Goal: Information Seeking & Learning: Learn about a topic

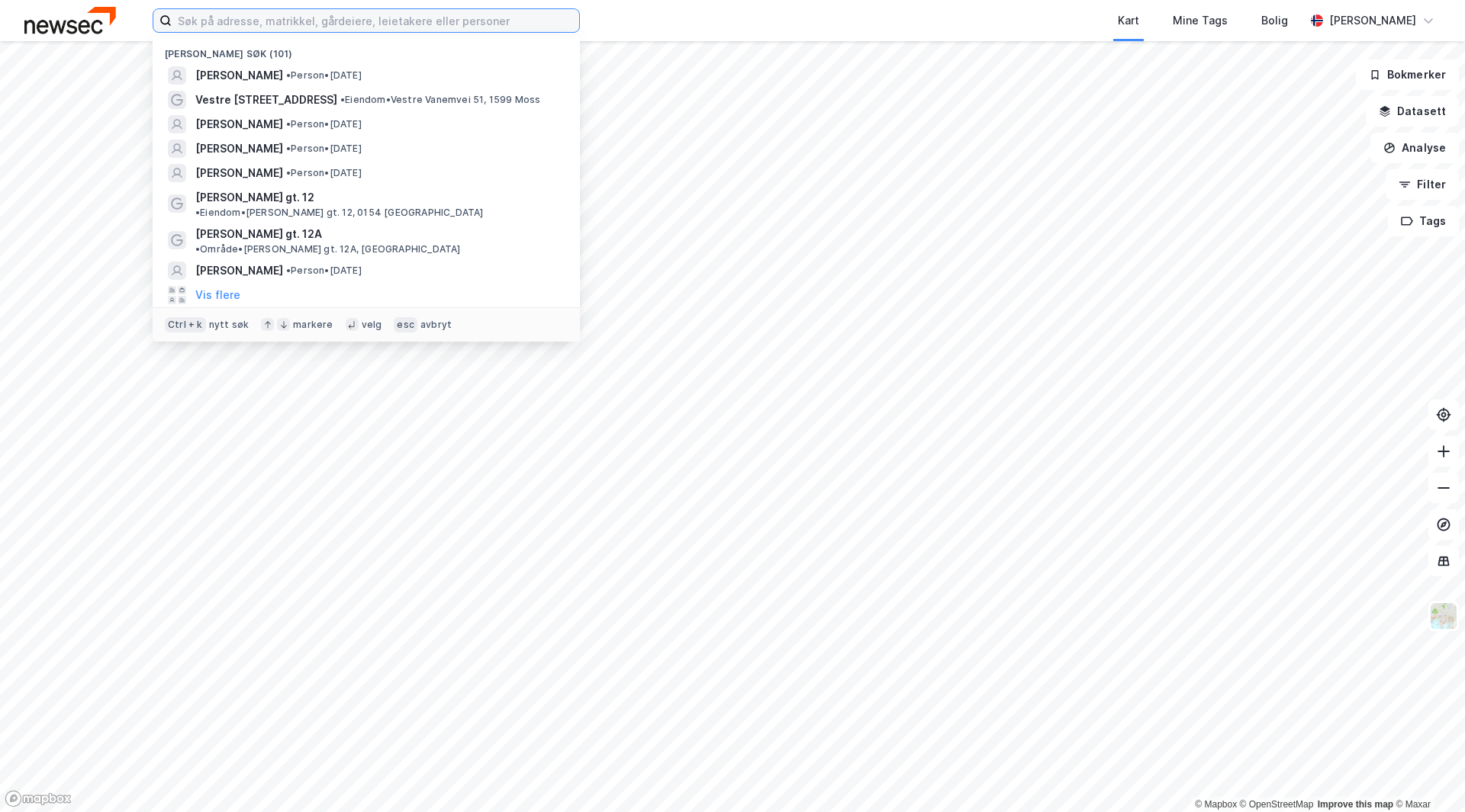
click at [242, 20] on input at bounding box center [375, 21] width 408 height 23
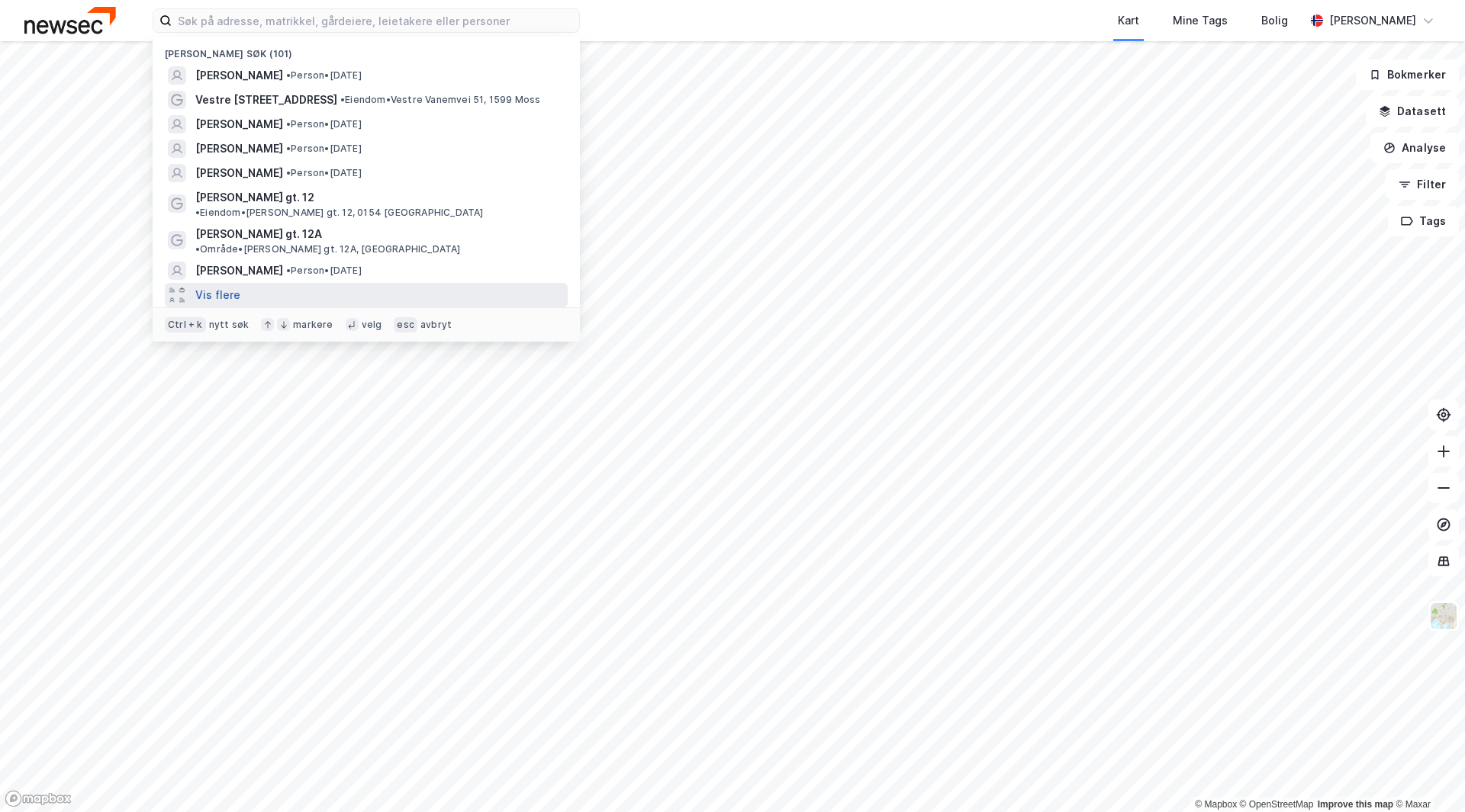
click at [221, 286] on button "Vis flere" at bounding box center [218, 295] width 45 height 18
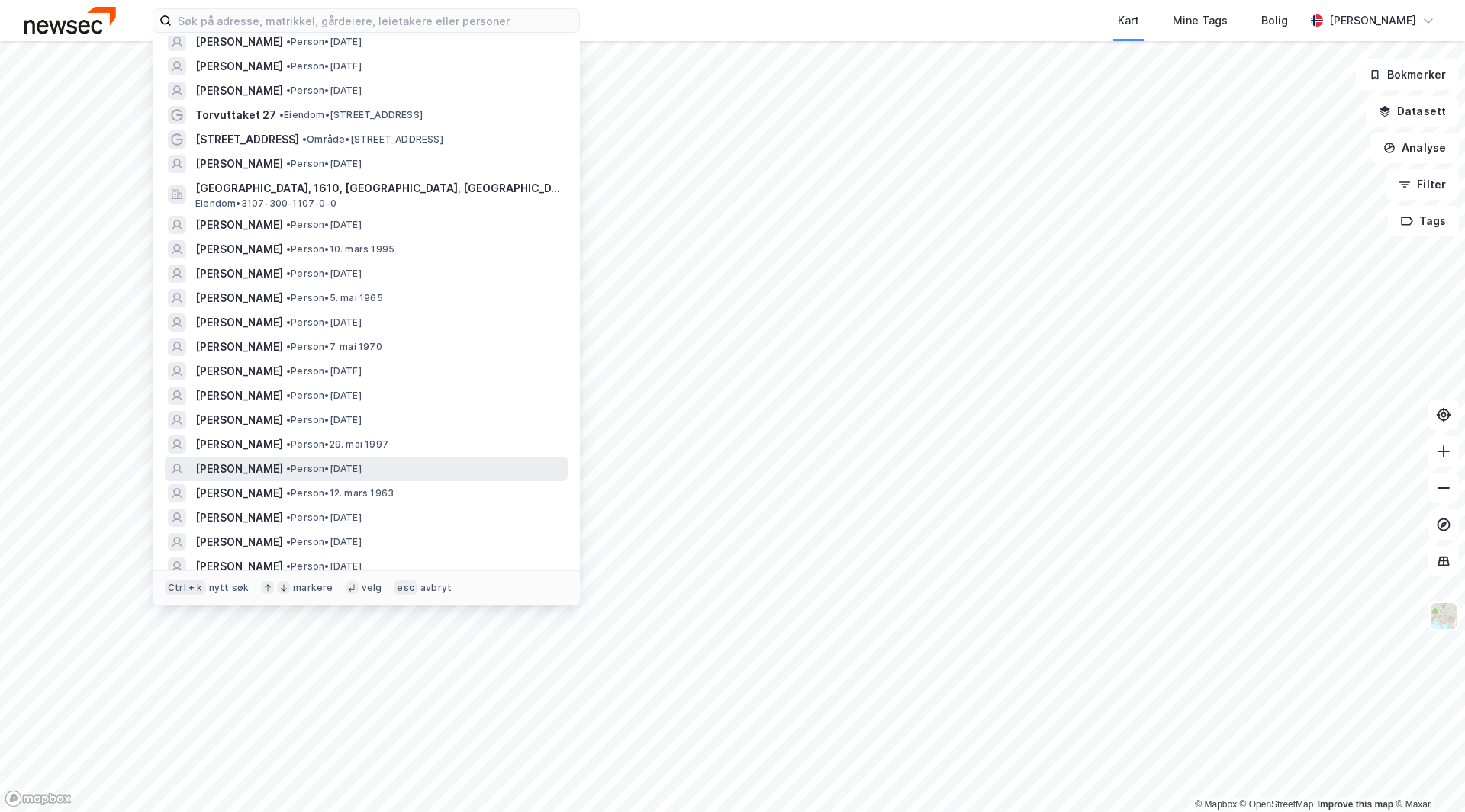
scroll to position [305, 0]
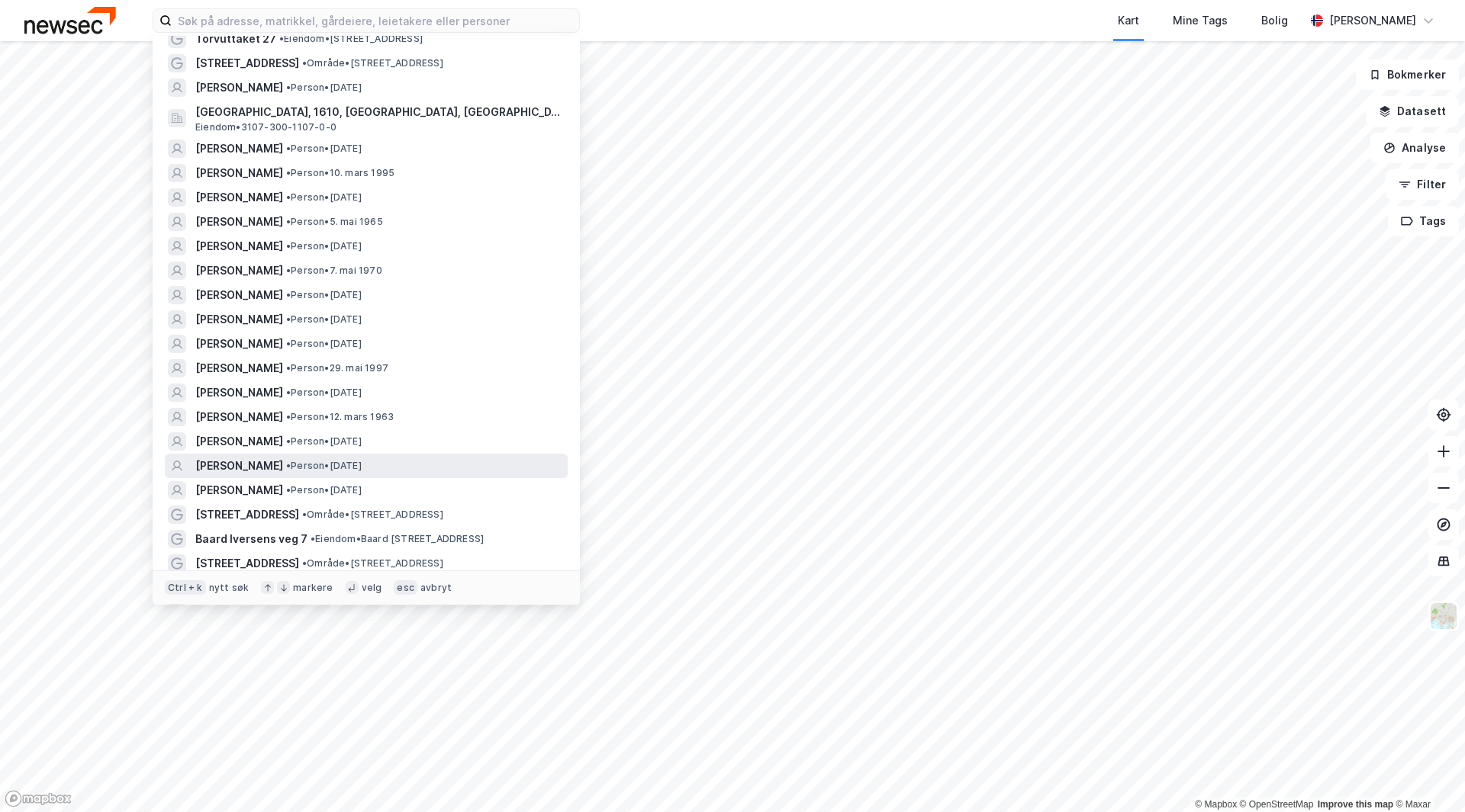
click at [263, 457] on span "[PERSON_NAME]" at bounding box center [239, 466] width 87 height 18
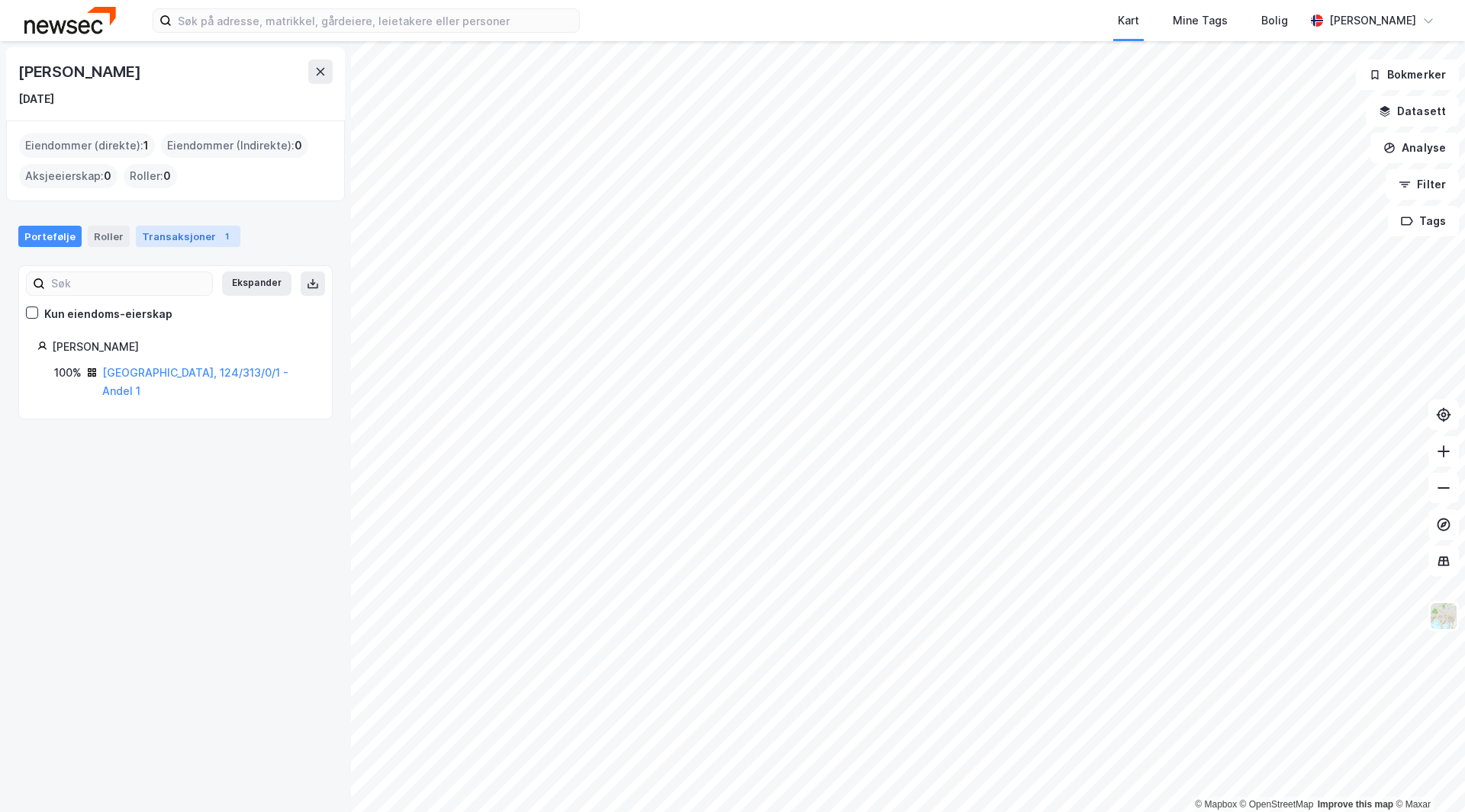
click at [184, 229] on div "Transaksjoner 1" at bounding box center [188, 236] width 104 height 21
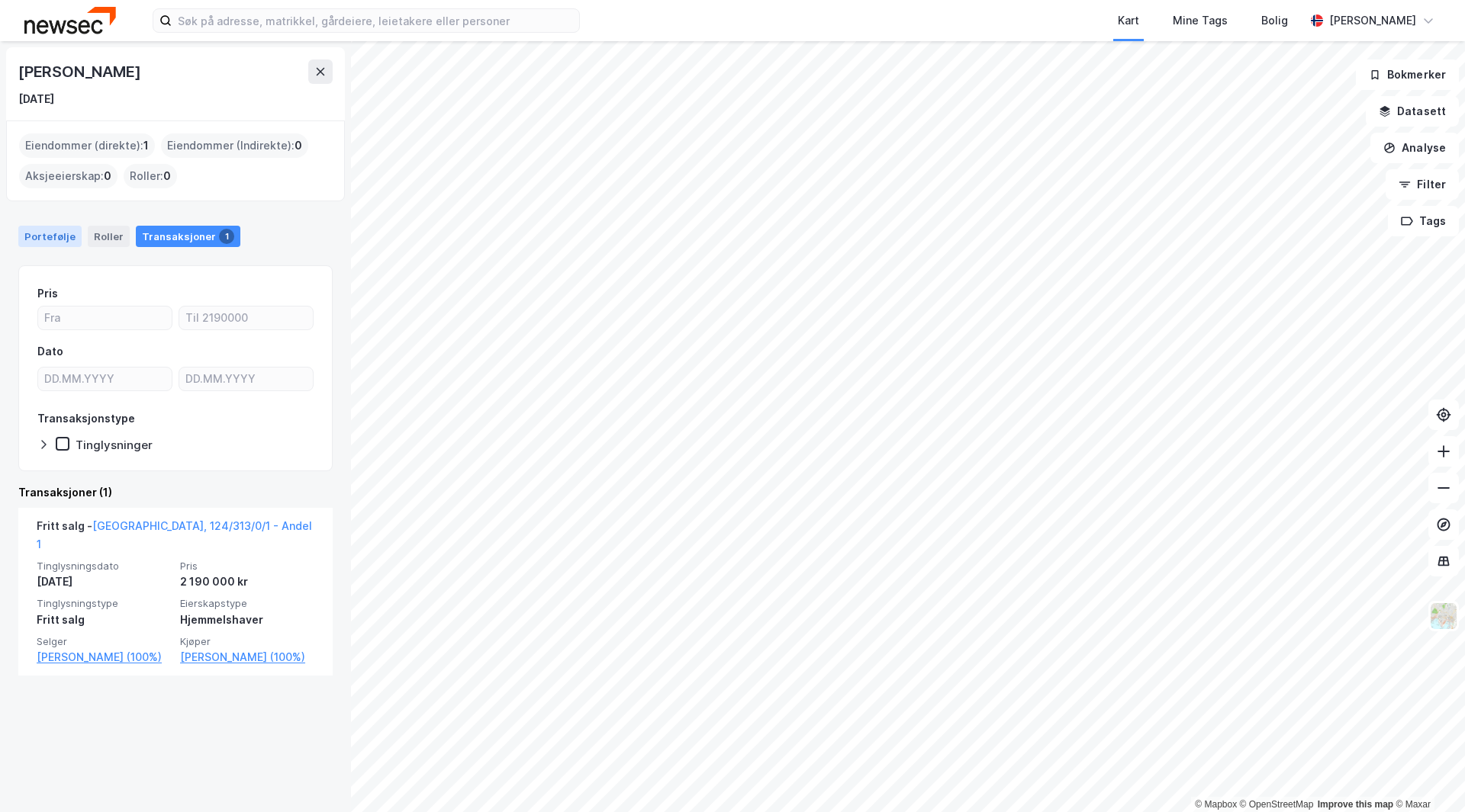
click at [53, 241] on div "Portefølje" at bounding box center [50, 236] width 64 height 21
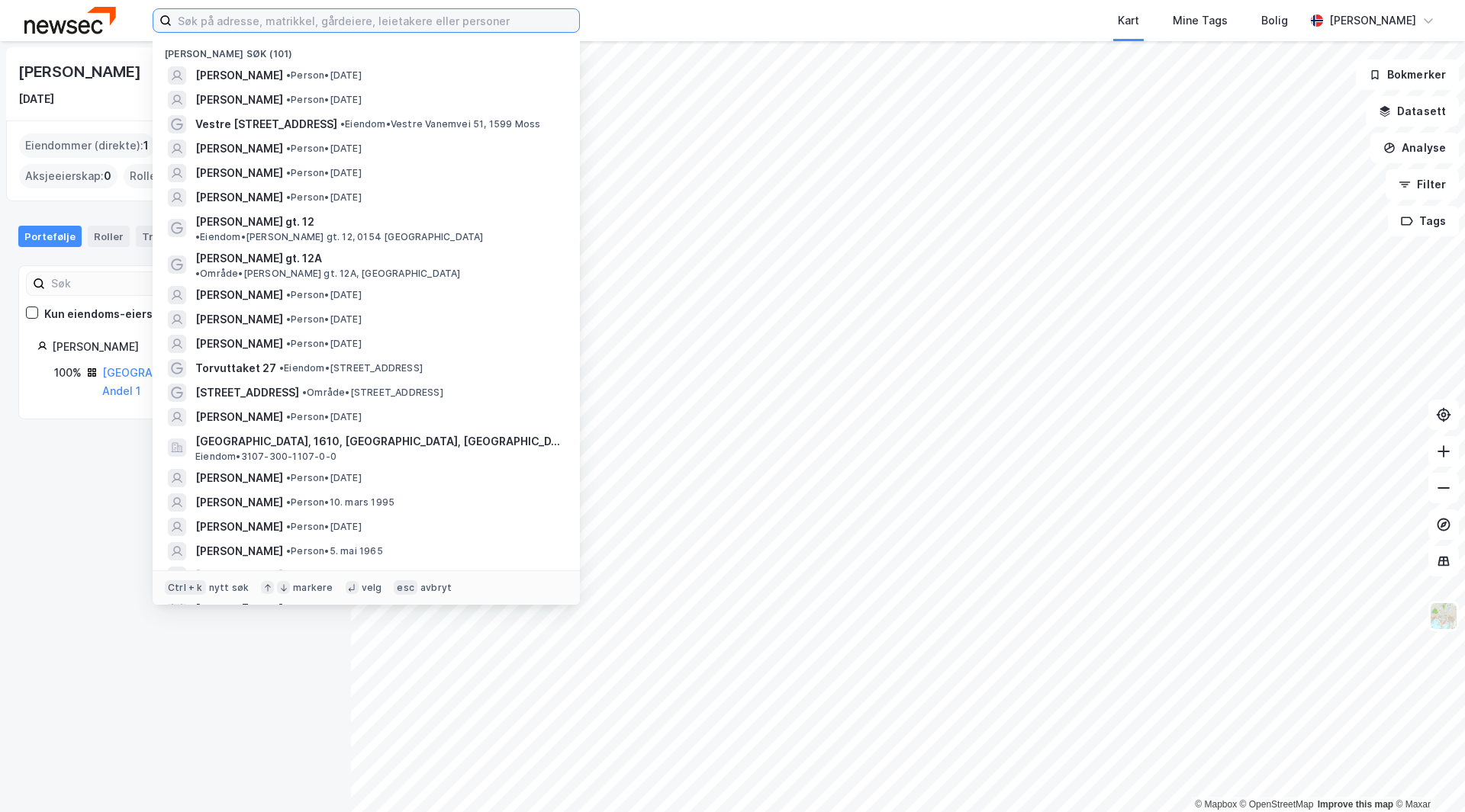
click at [261, 19] on input at bounding box center [375, 21] width 408 height 23
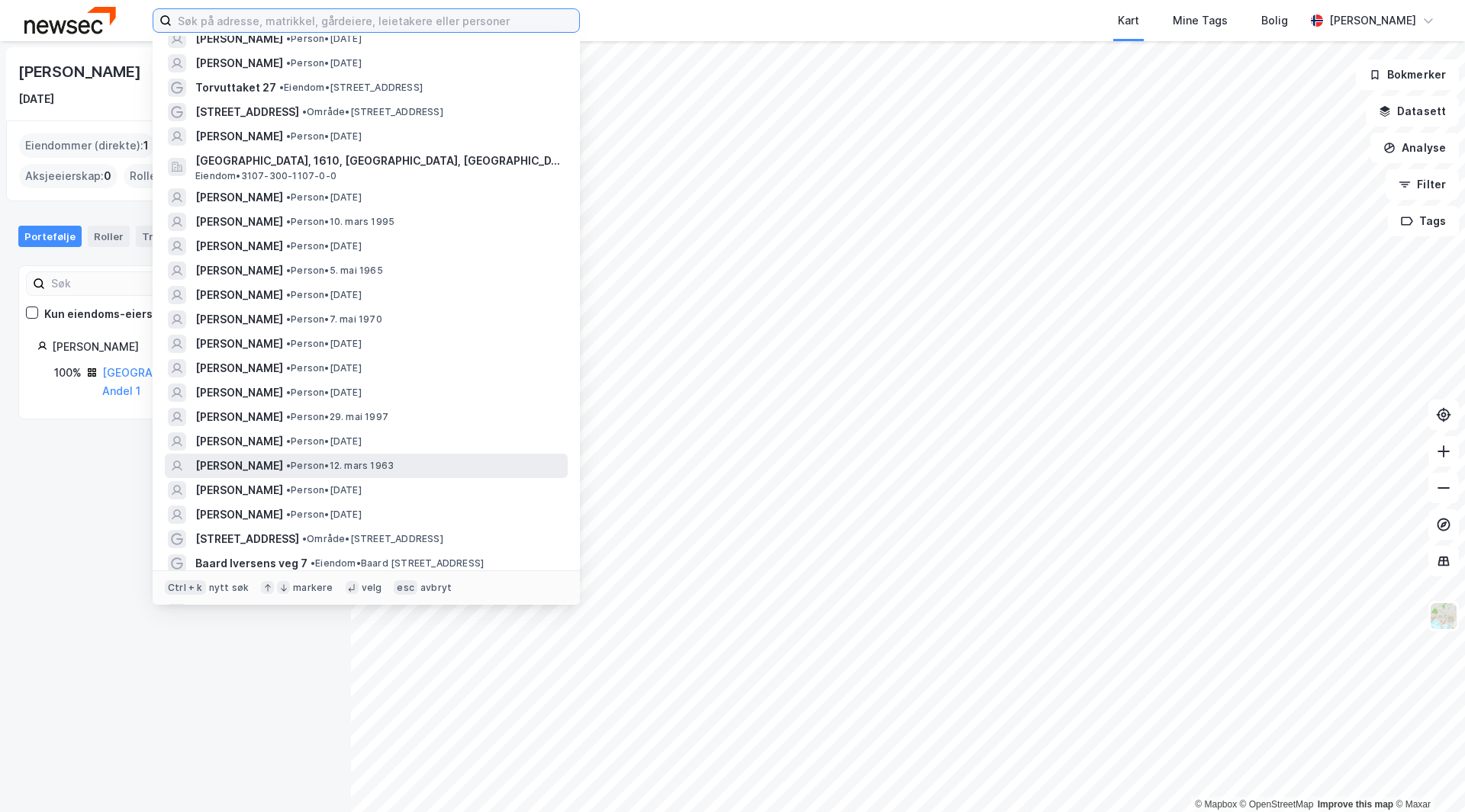
scroll to position [305, 0]
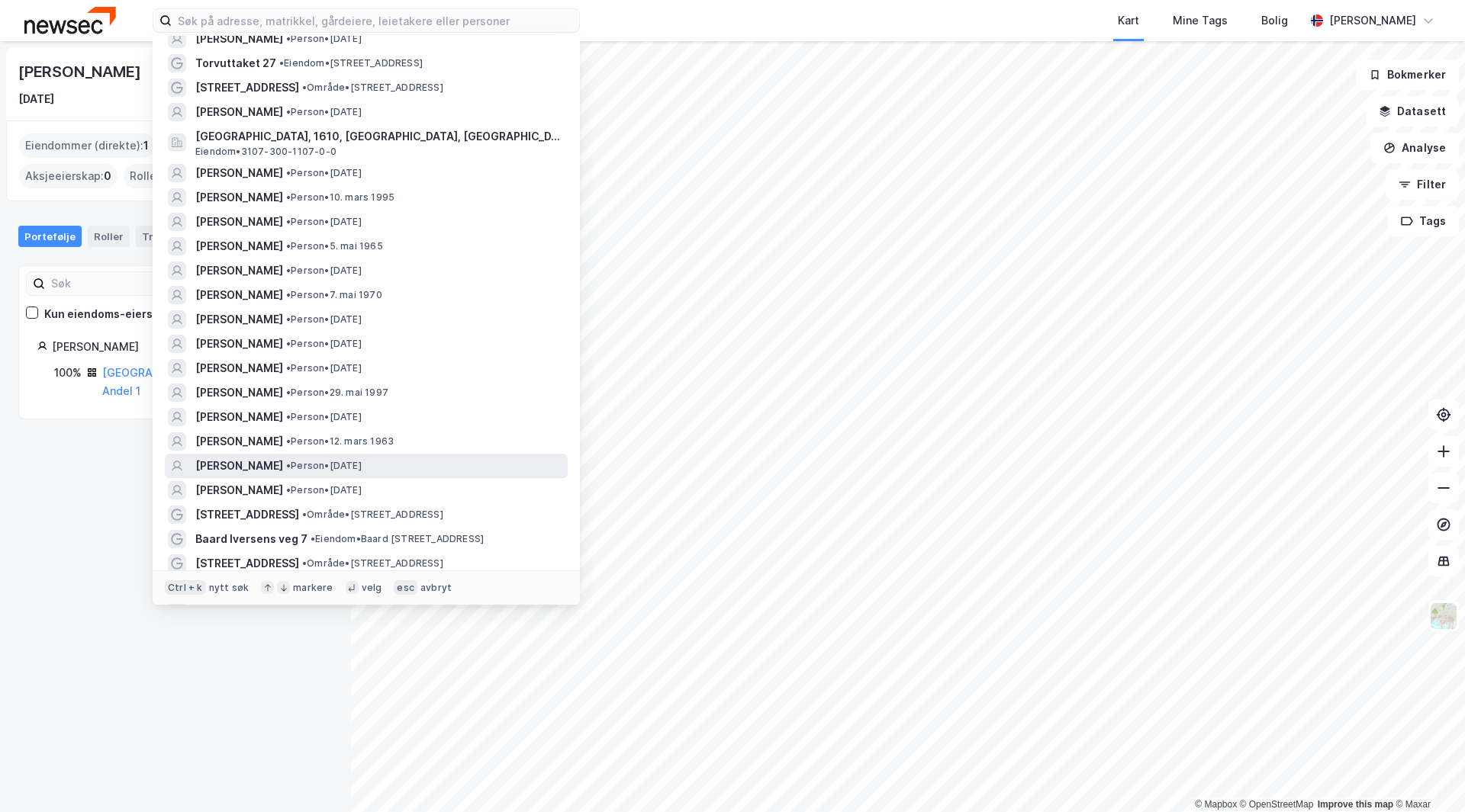
click at [283, 457] on span "[PERSON_NAME]" at bounding box center [239, 466] width 87 height 18
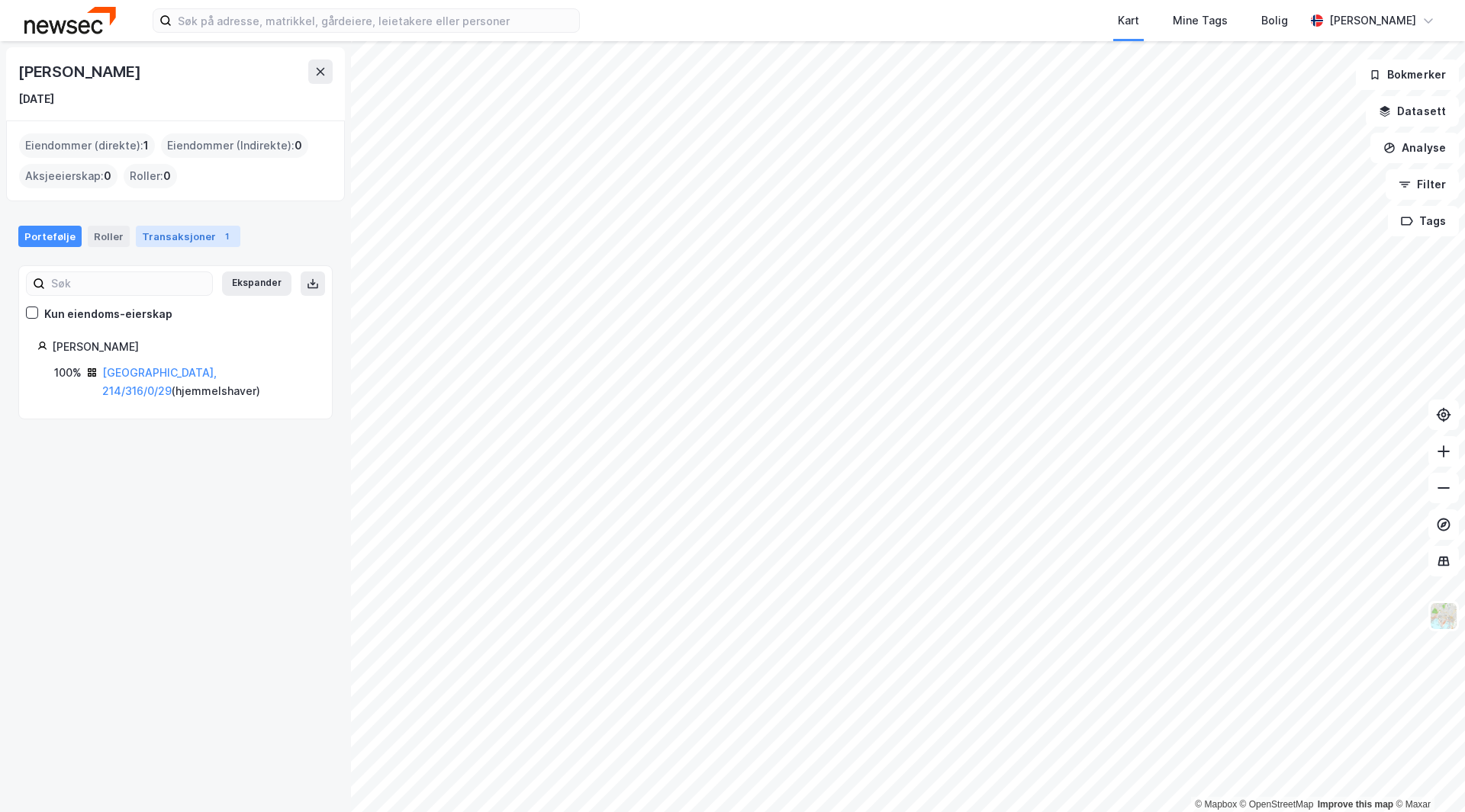
click at [175, 234] on div "Transaksjoner 1" at bounding box center [188, 236] width 104 height 21
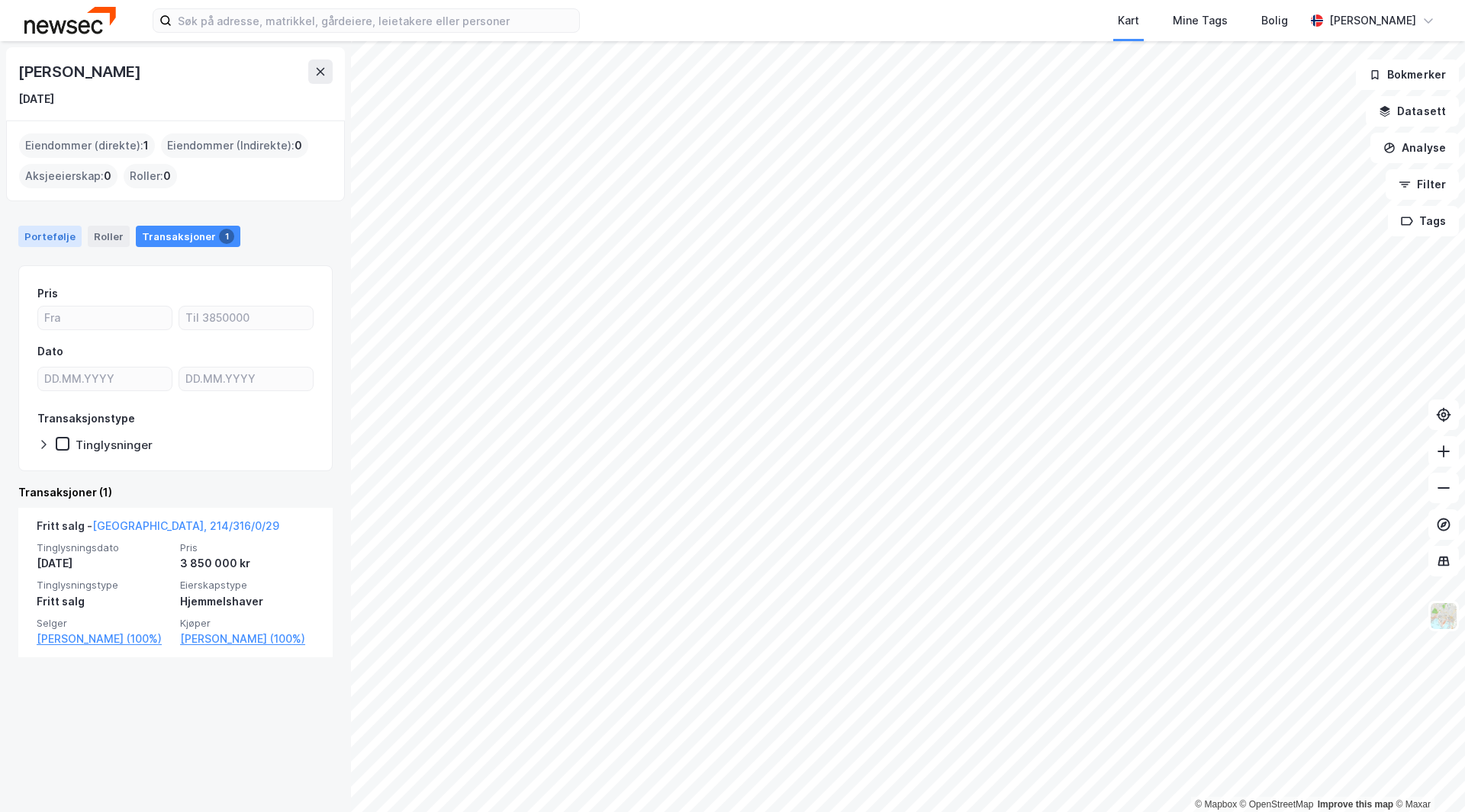
click at [39, 238] on div "Portefølje" at bounding box center [50, 236] width 64 height 21
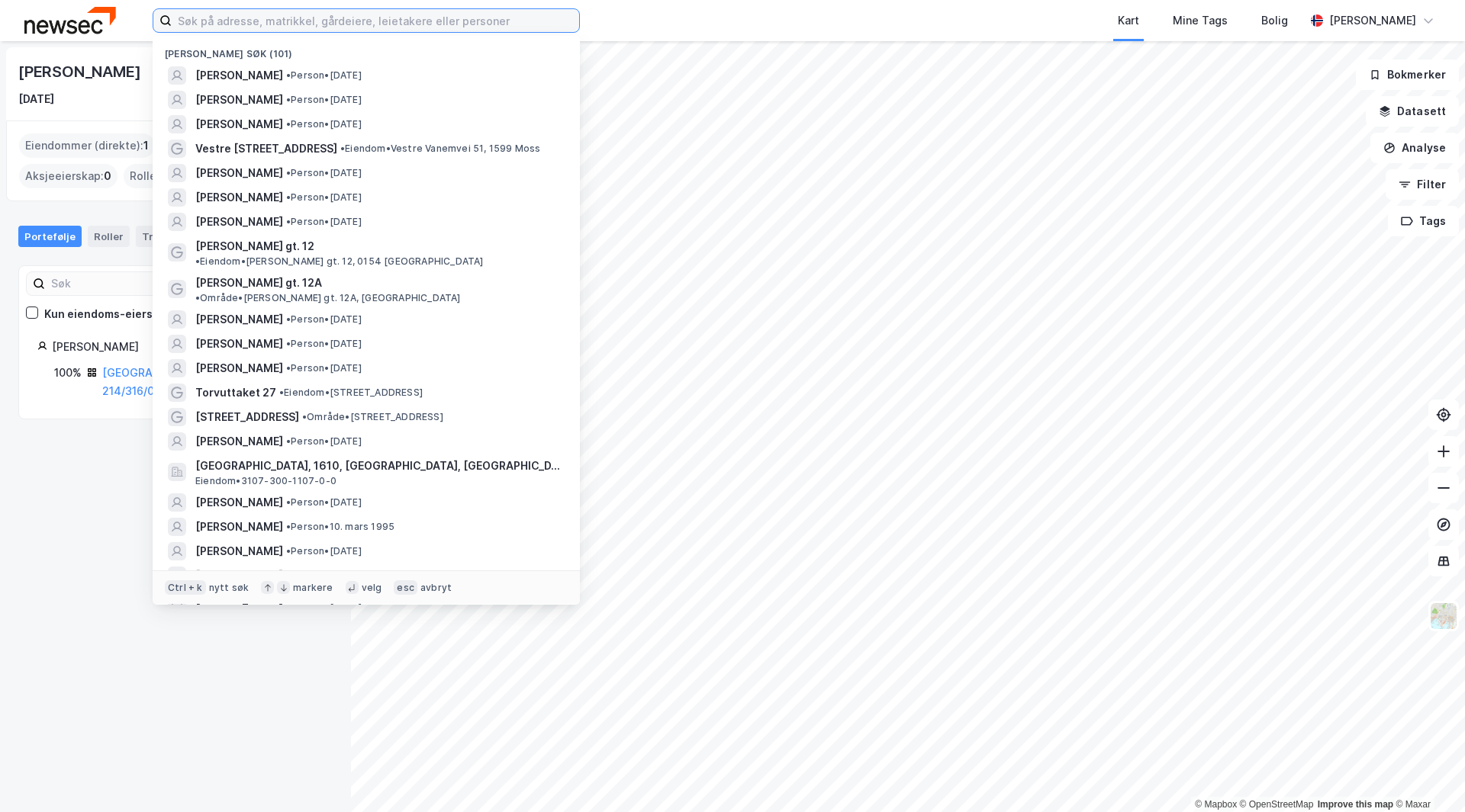
click at [290, 21] on input at bounding box center [375, 21] width 408 height 23
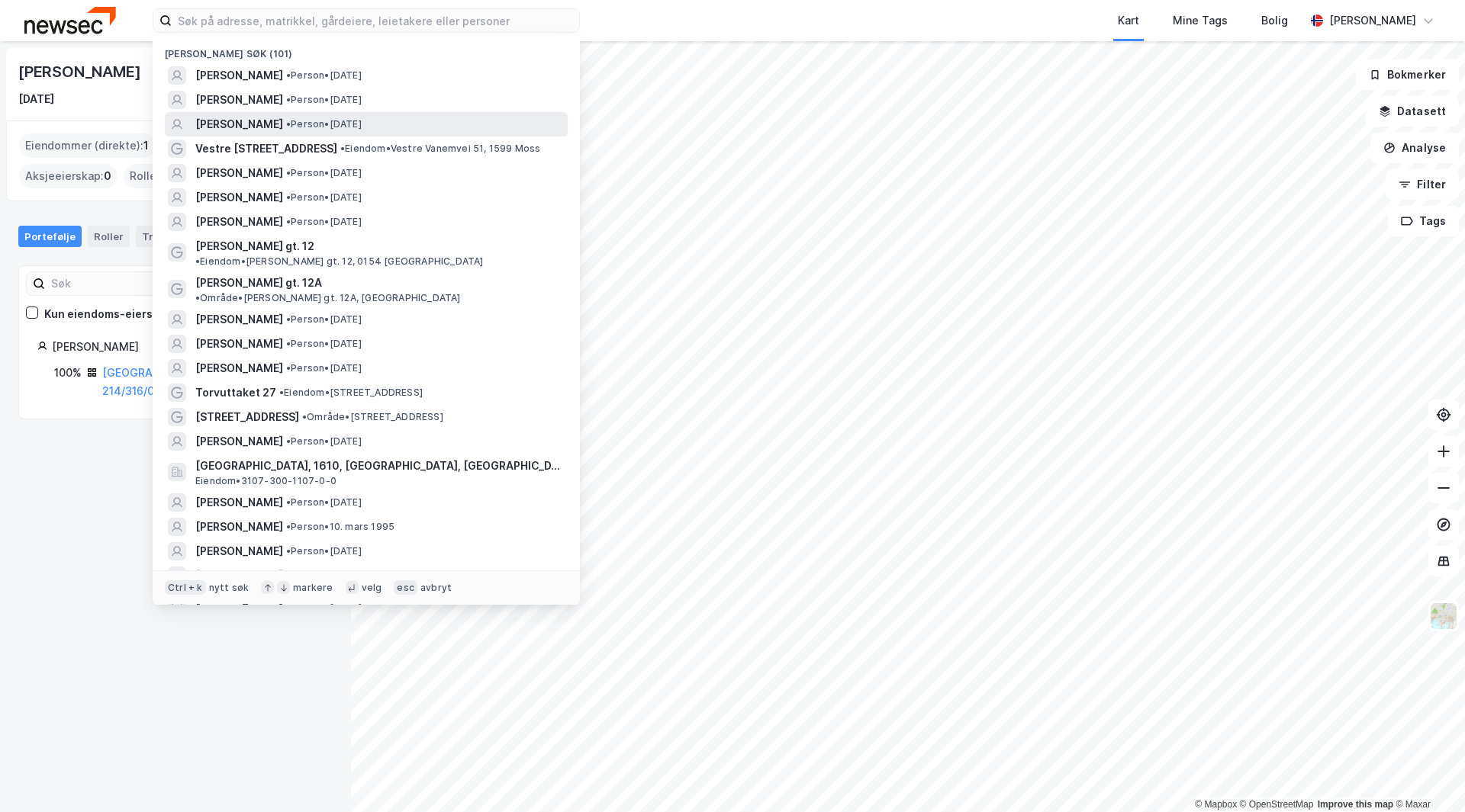
click at [258, 114] on div "[PERSON_NAME] • Person • [DATE]" at bounding box center [366, 124] width 403 height 25
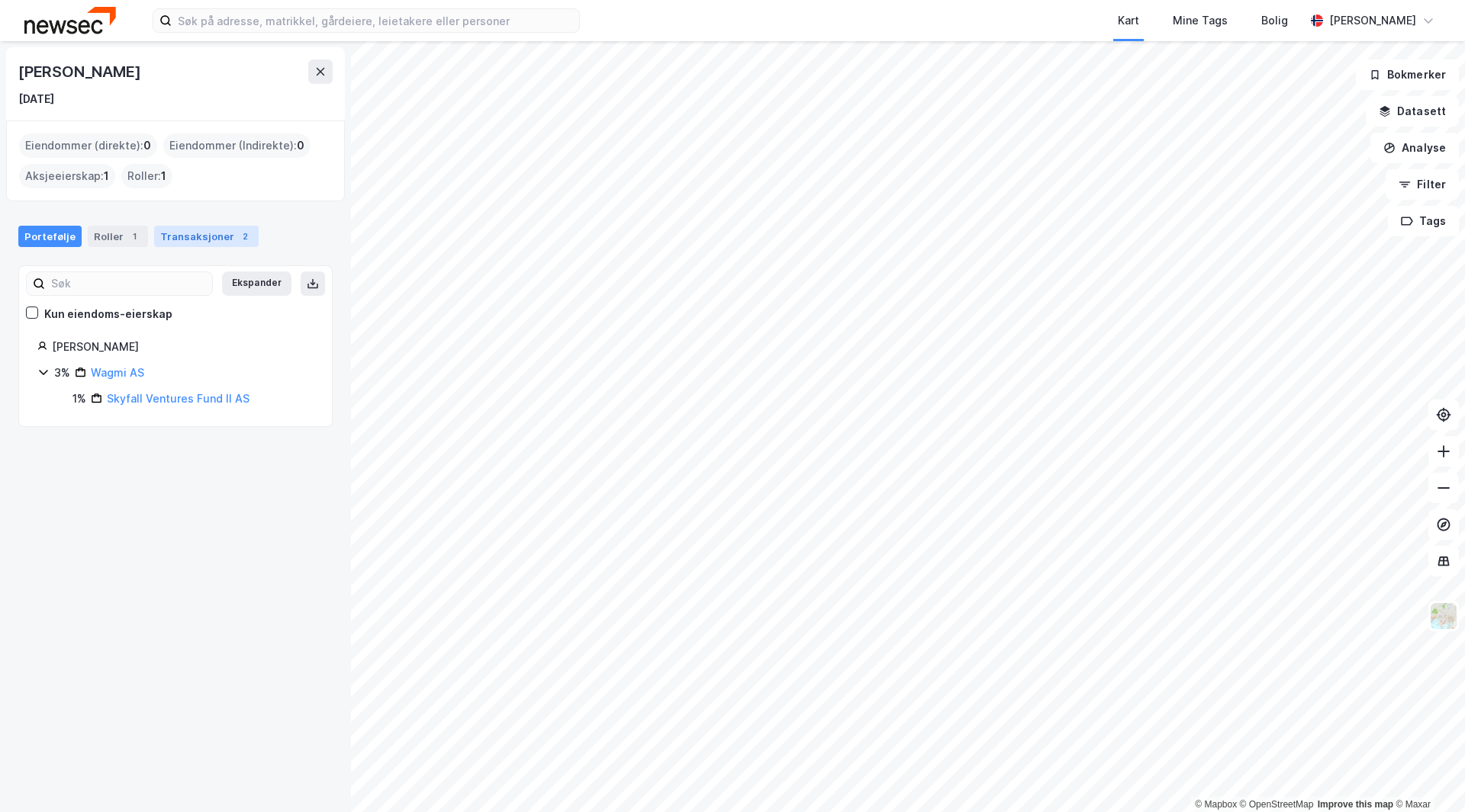
click at [203, 242] on div "Transaksjoner 2" at bounding box center [206, 236] width 104 height 21
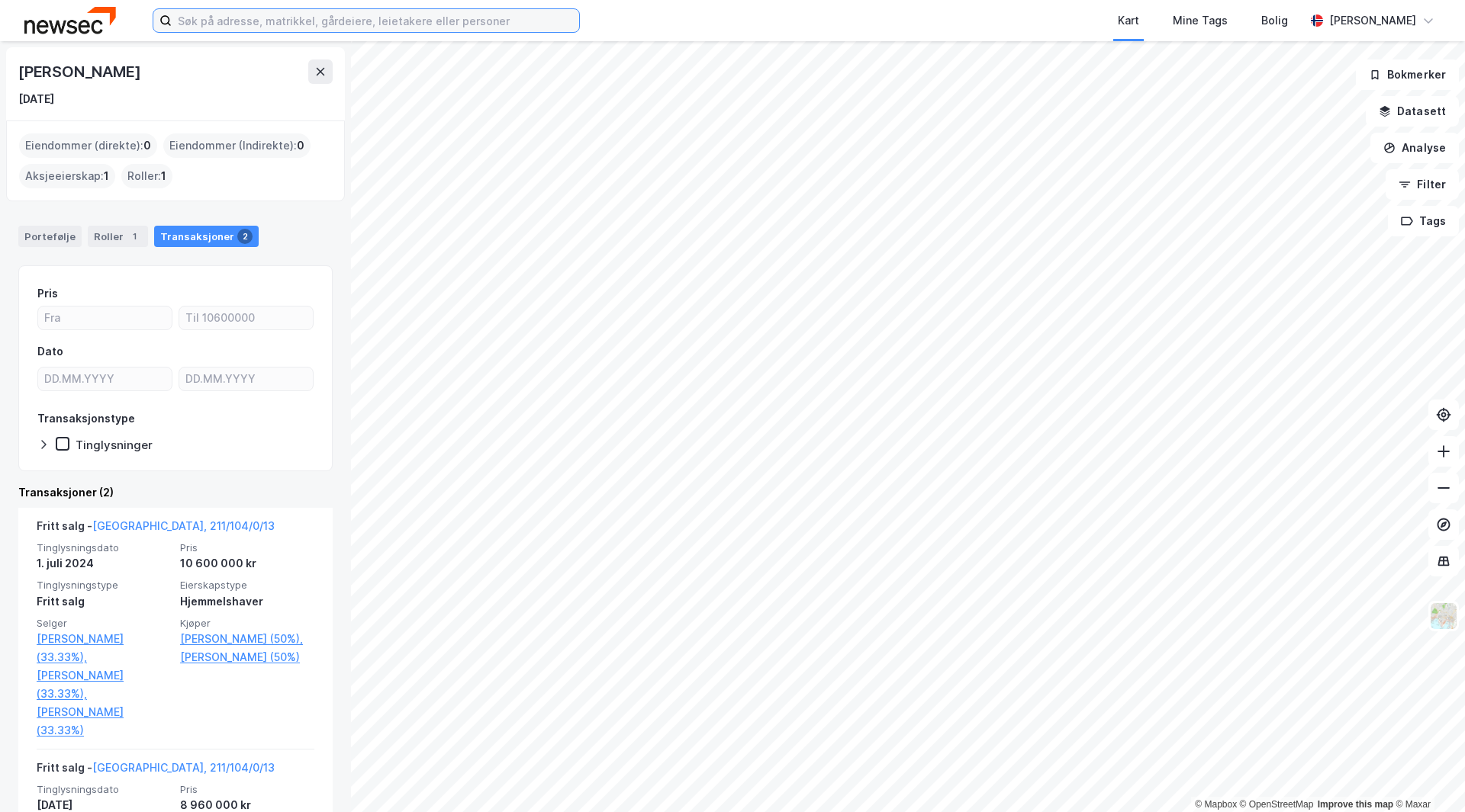
click at [287, 25] on input at bounding box center [375, 21] width 408 height 23
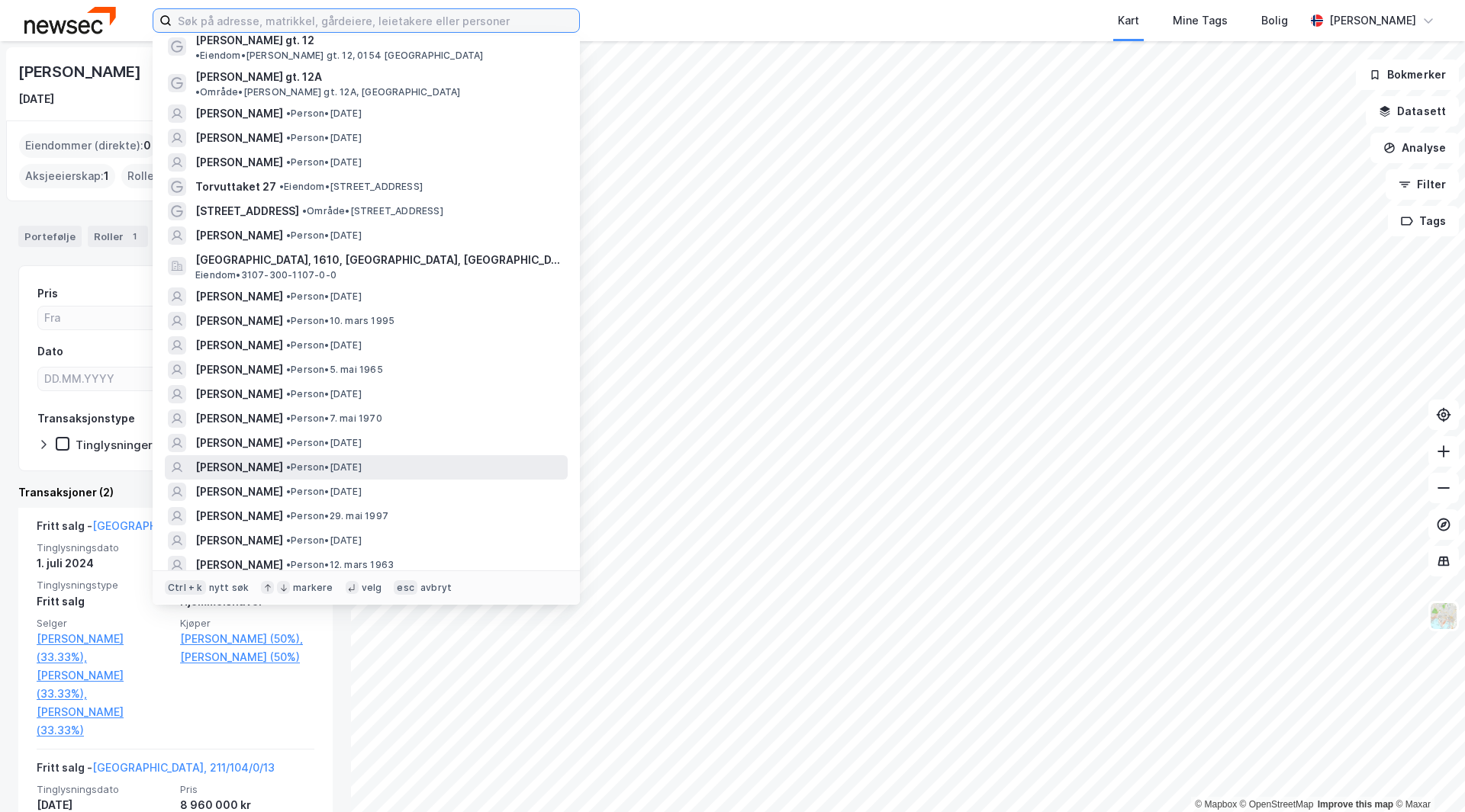
scroll to position [229, 0]
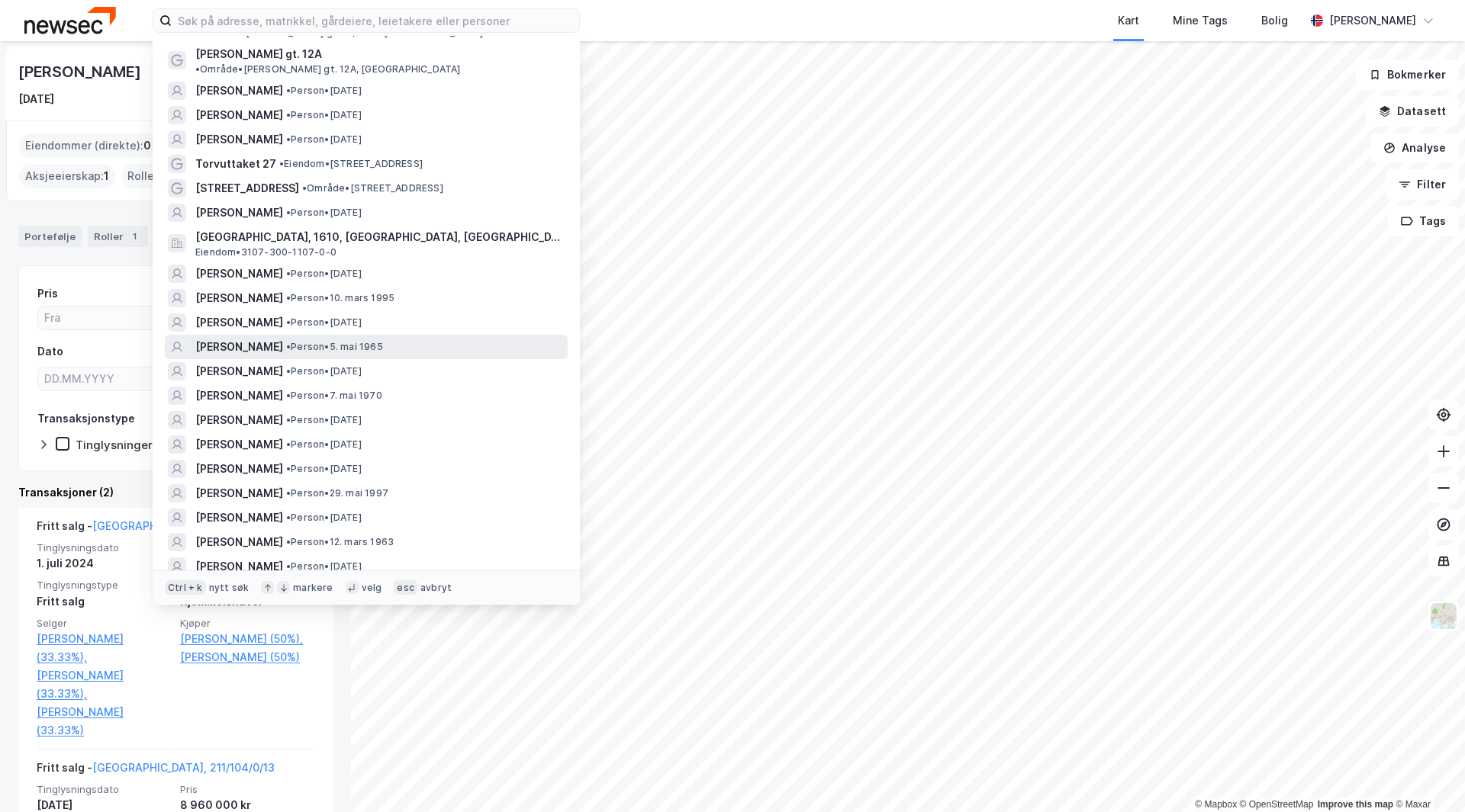
click at [265, 338] on span "[PERSON_NAME]" at bounding box center [239, 346] width 87 height 18
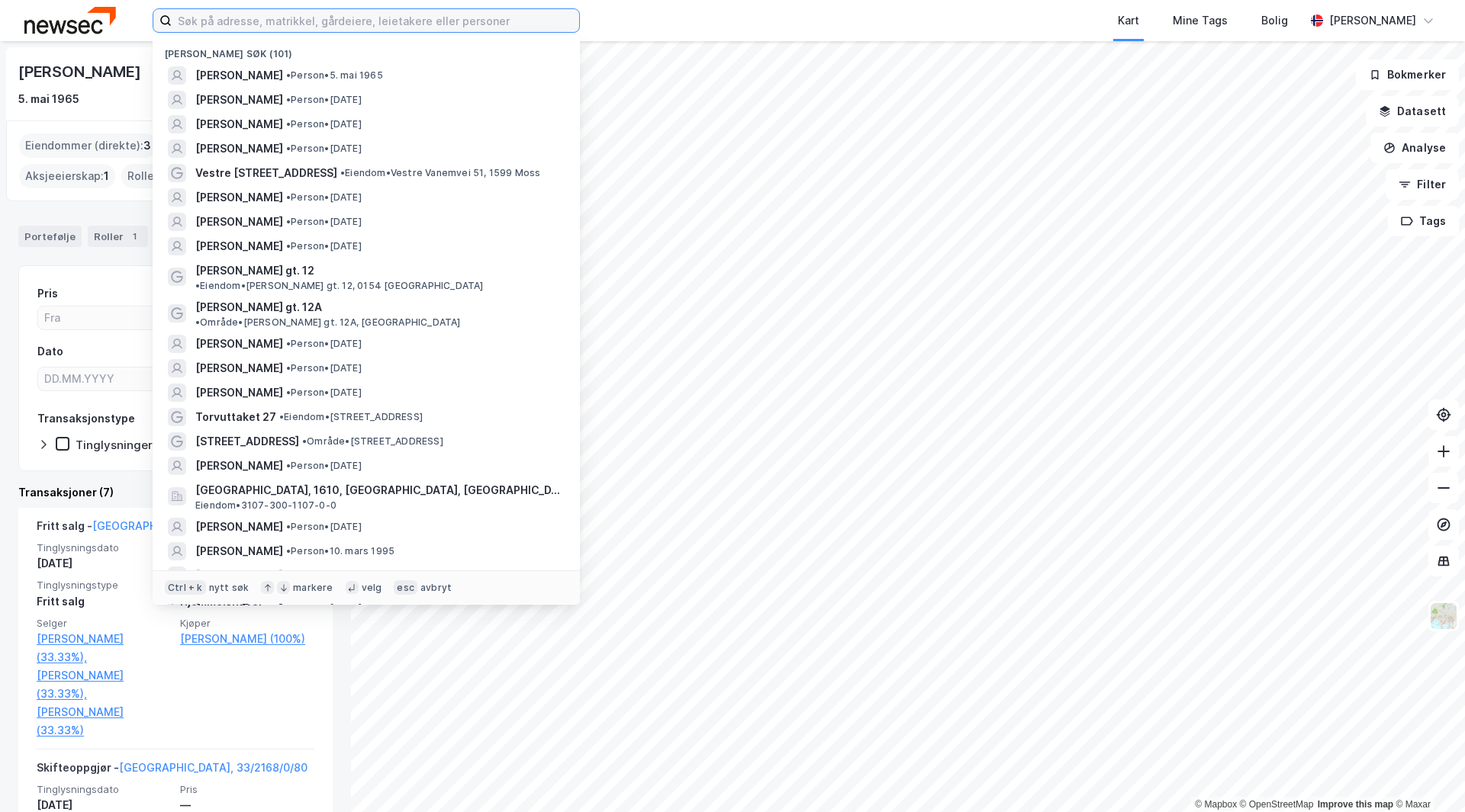
click at [390, 24] on input at bounding box center [375, 21] width 408 height 23
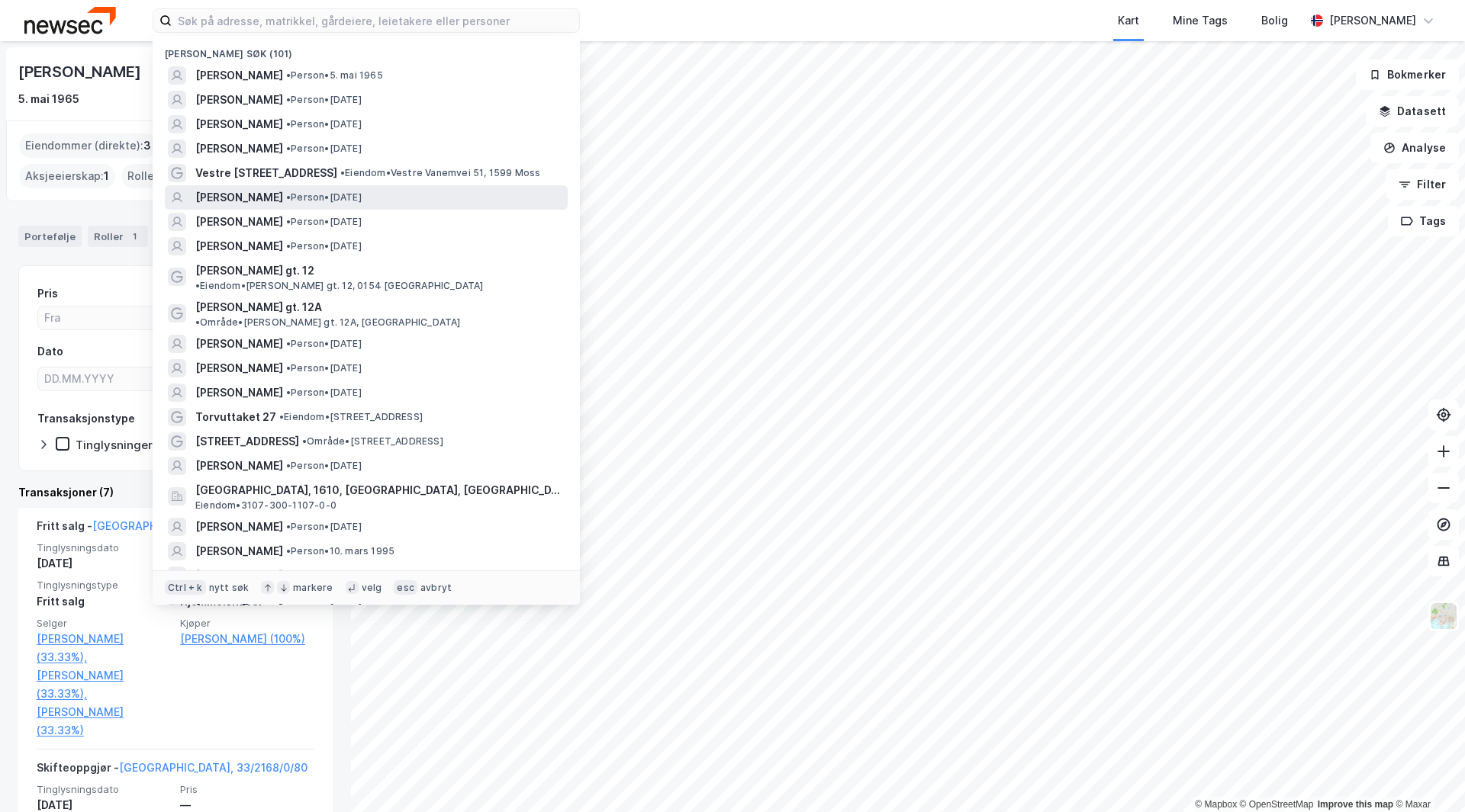
click at [254, 195] on span "[PERSON_NAME]" at bounding box center [239, 197] width 87 height 18
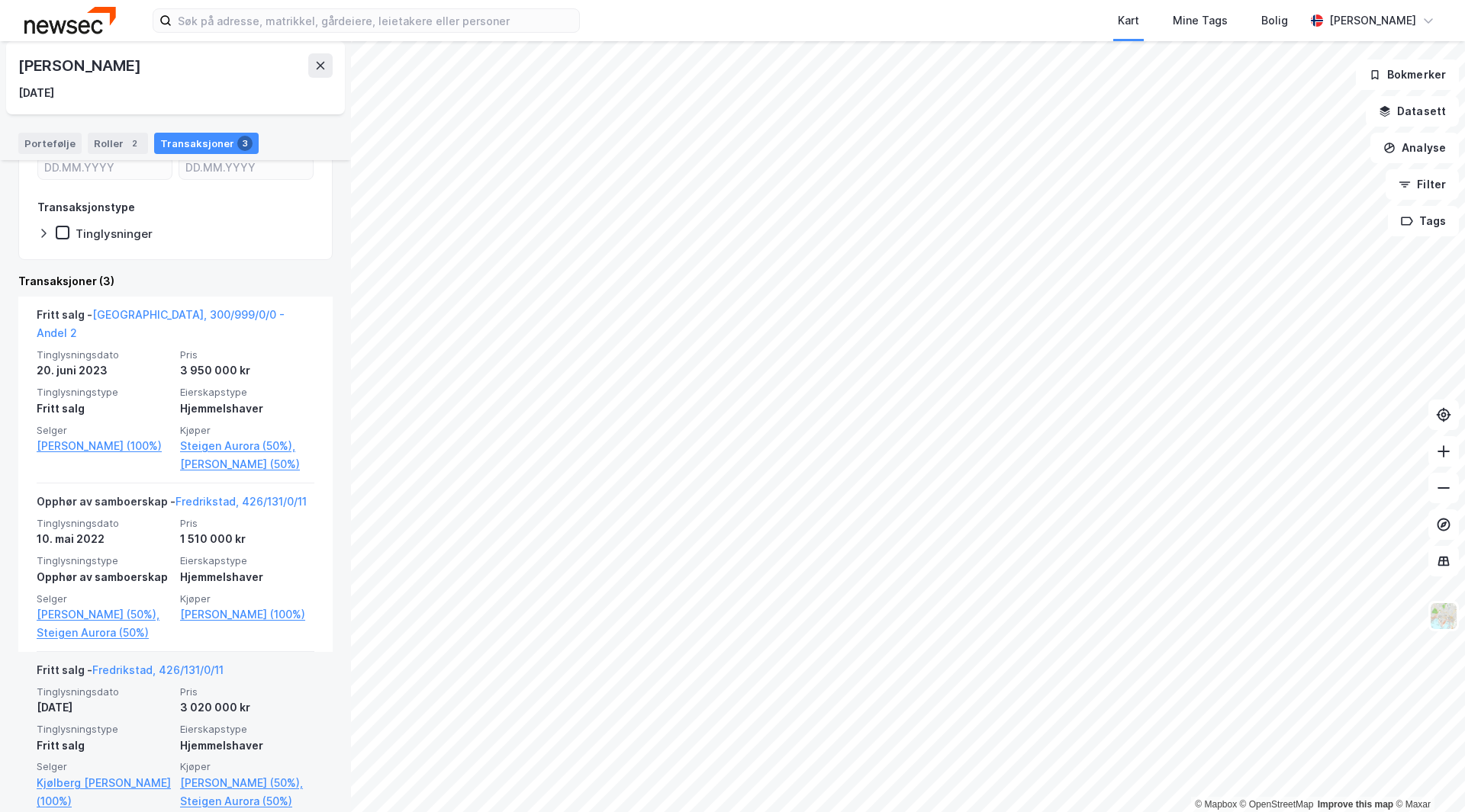
scroll to position [237, 0]
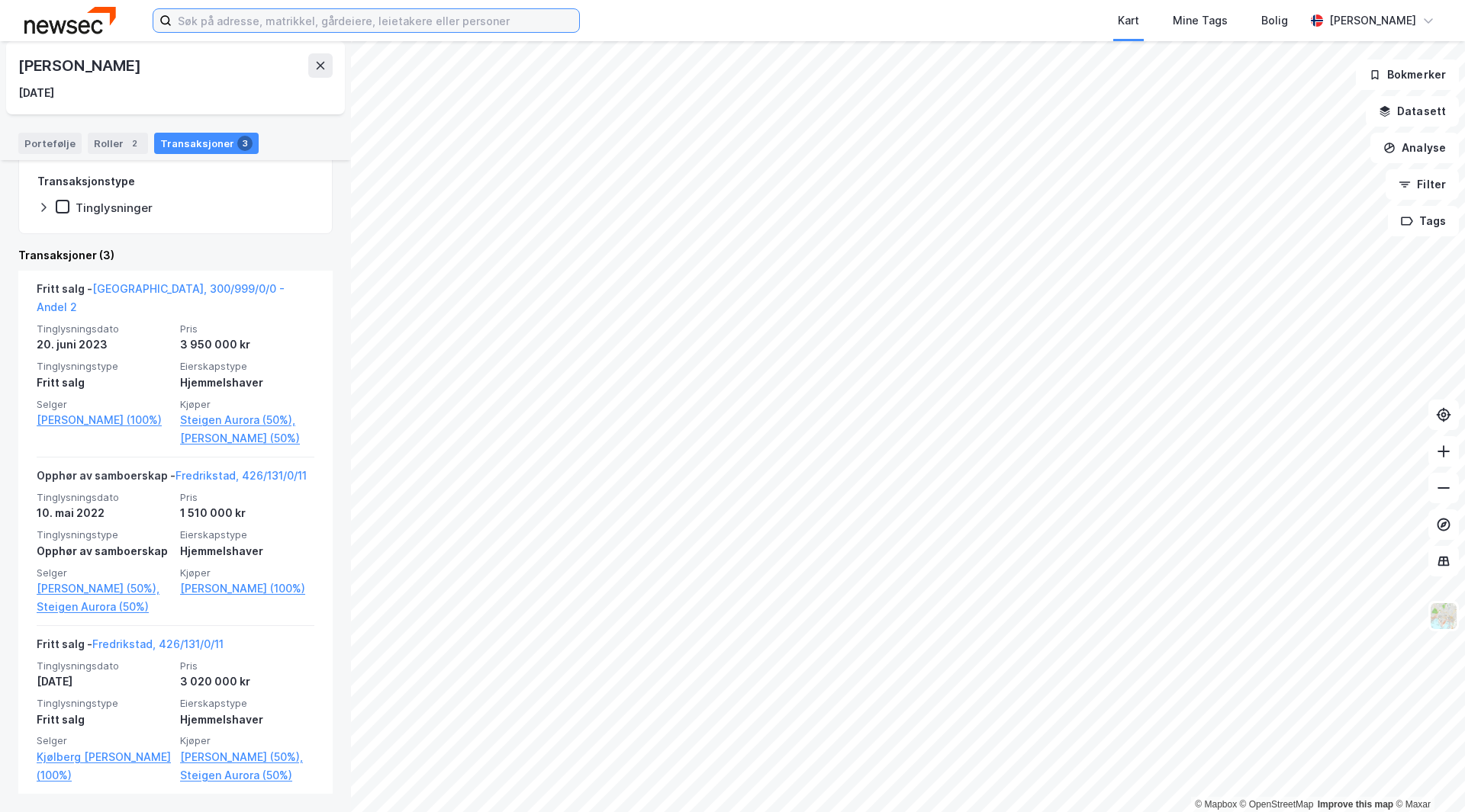
click at [264, 16] on input at bounding box center [375, 21] width 408 height 23
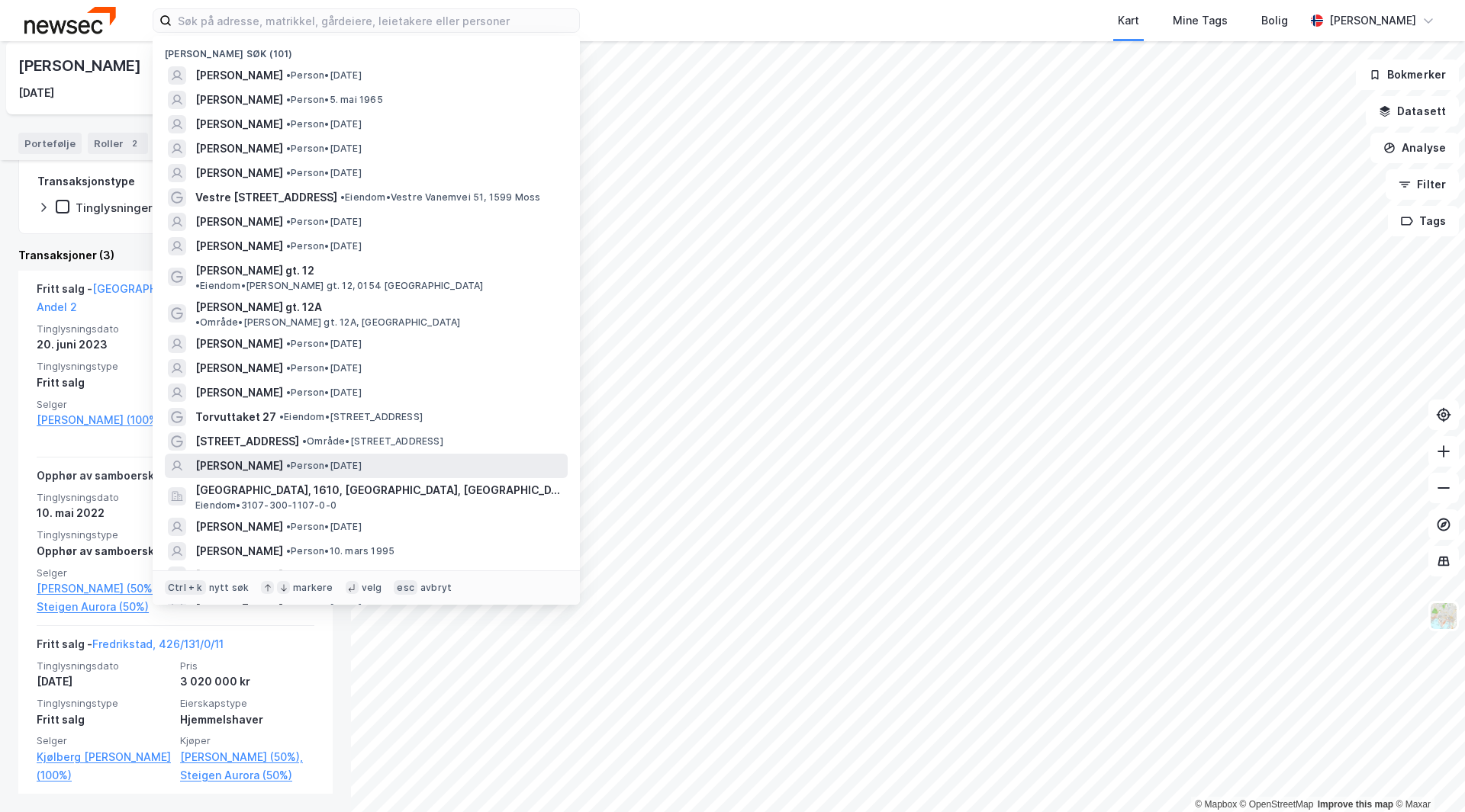
click at [362, 460] on span "• Person • [DATE]" at bounding box center [324, 466] width 76 height 12
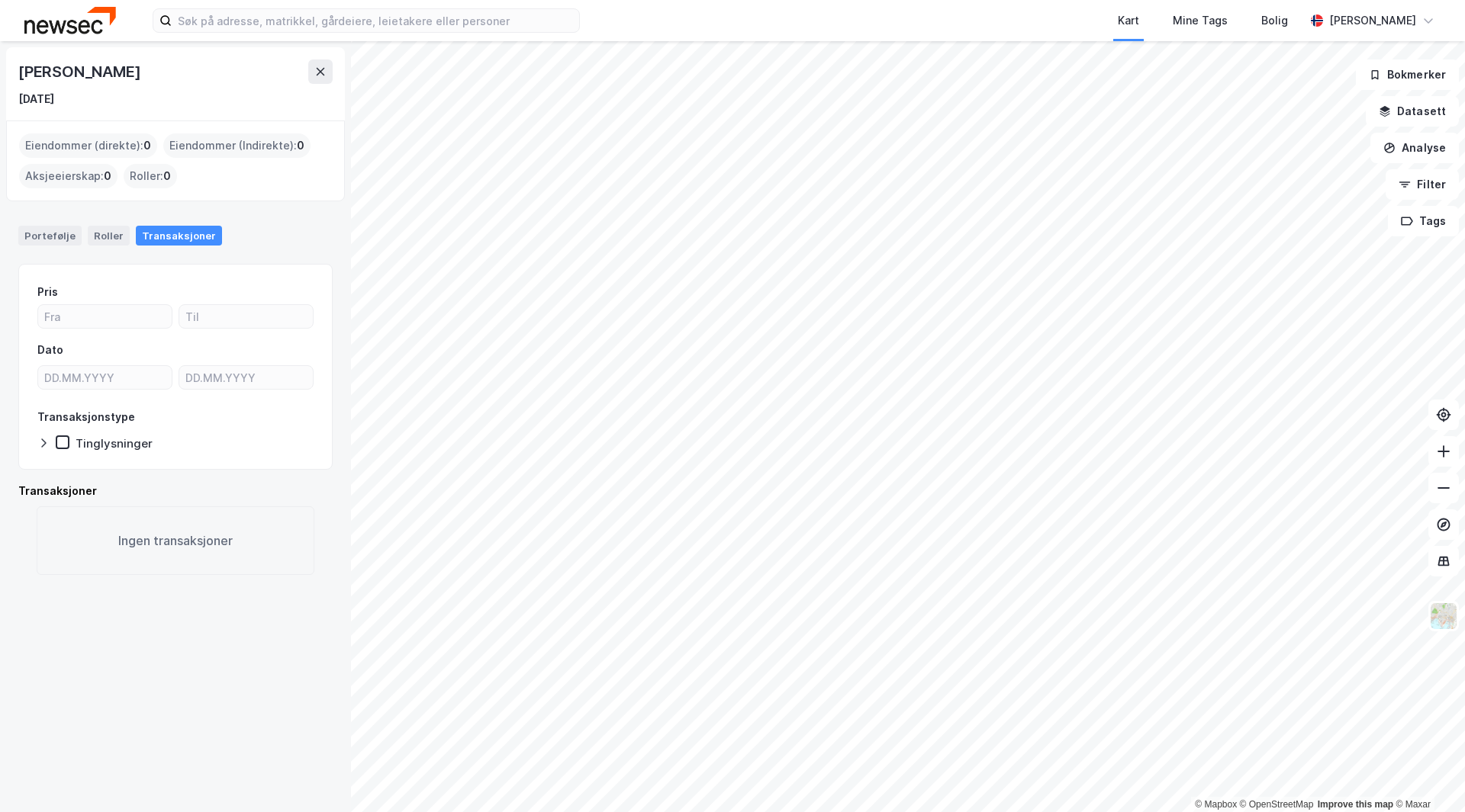
click at [189, 228] on div "Transaksjoner" at bounding box center [179, 235] width 86 height 20
click at [105, 238] on div "Roller" at bounding box center [108, 235] width 42 height 20
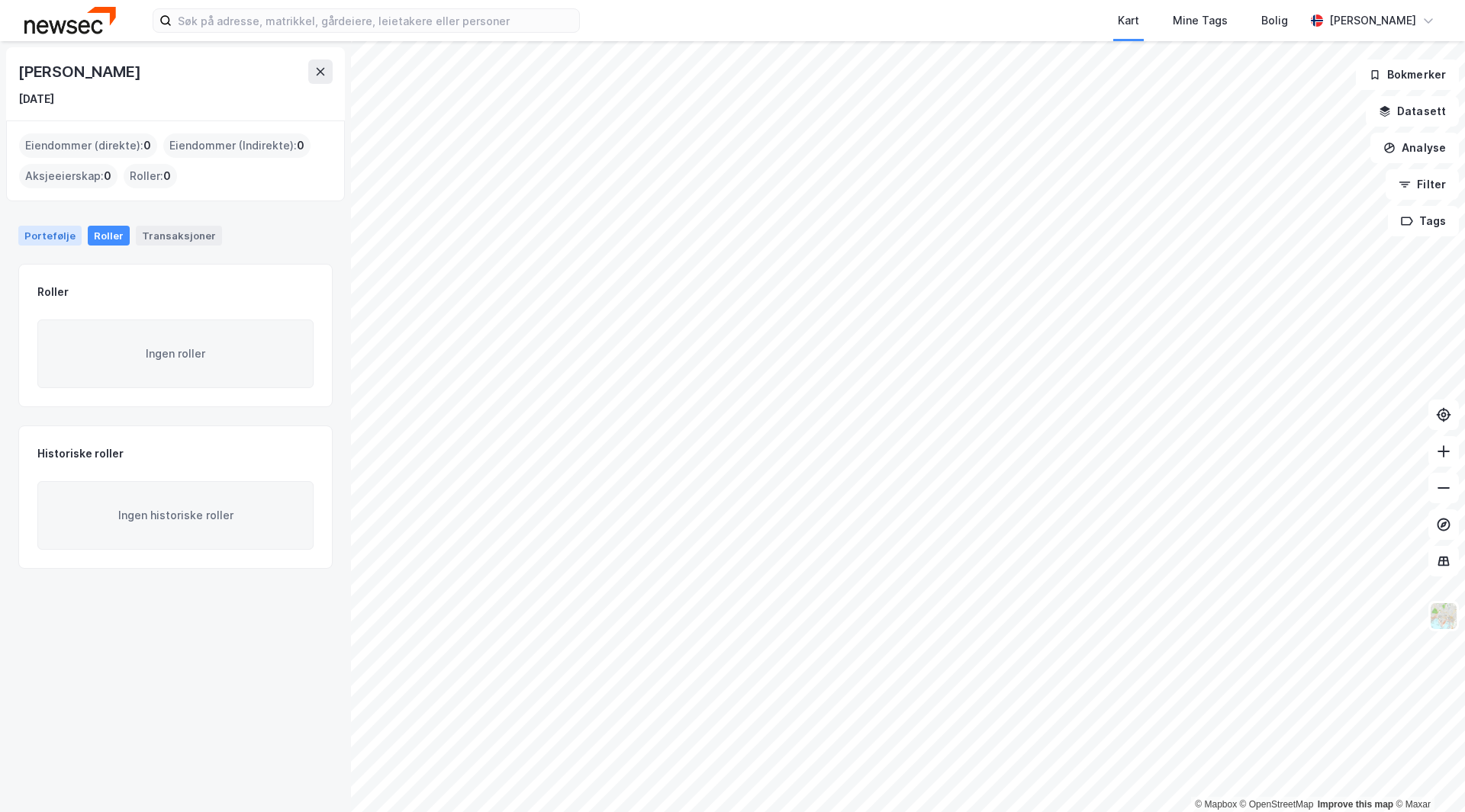
drag, startPoint x: 53, startPoint y: 231, endPoint x: 67, endPoint y: 232, distance: 14.0
click at [55, 232] on div "Portefølje" at bounding box center [50, 235] width 64 height 20
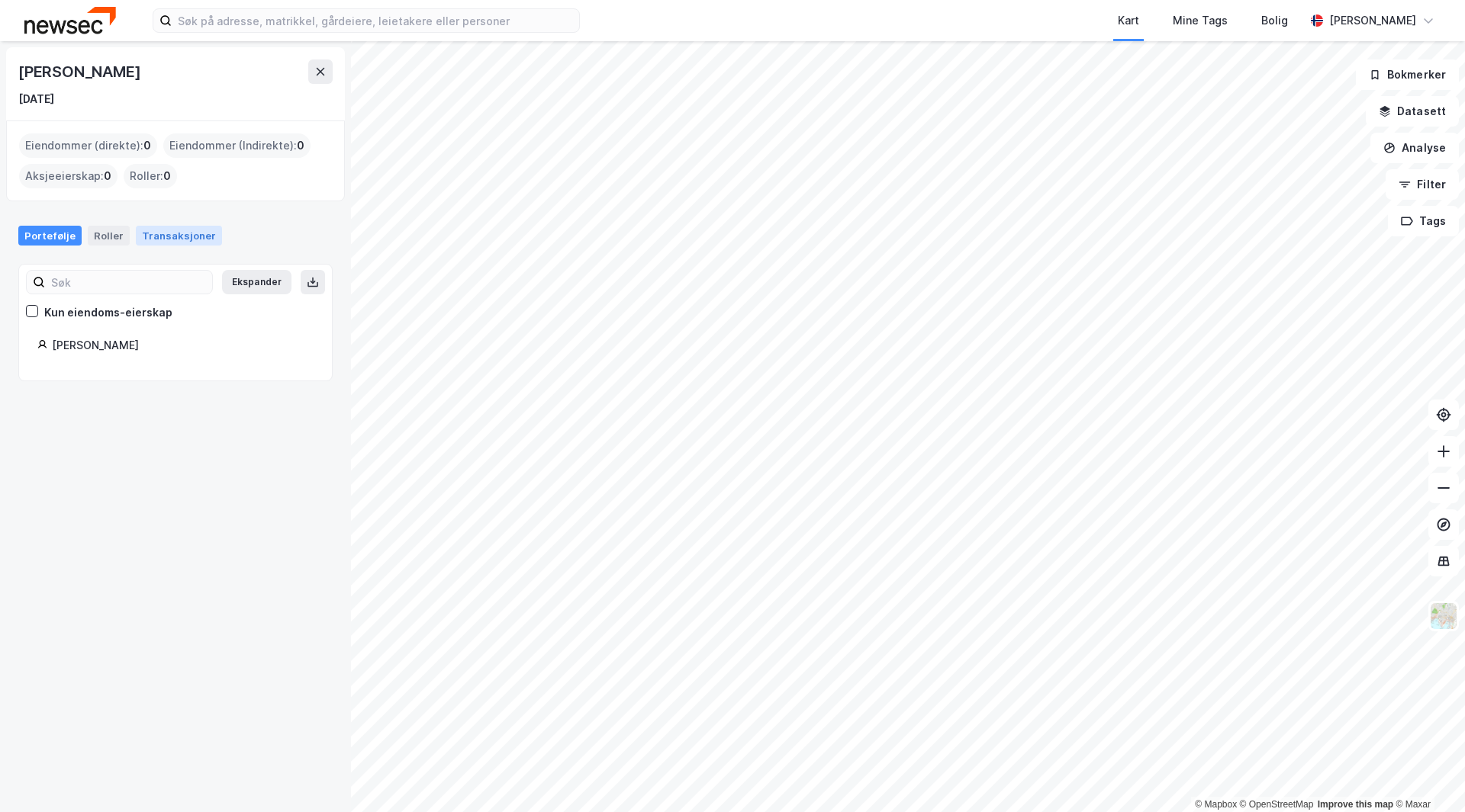
click at [157, 228] on div "Transaksjoner" at bounding box center [179, 235] width 86 height 20
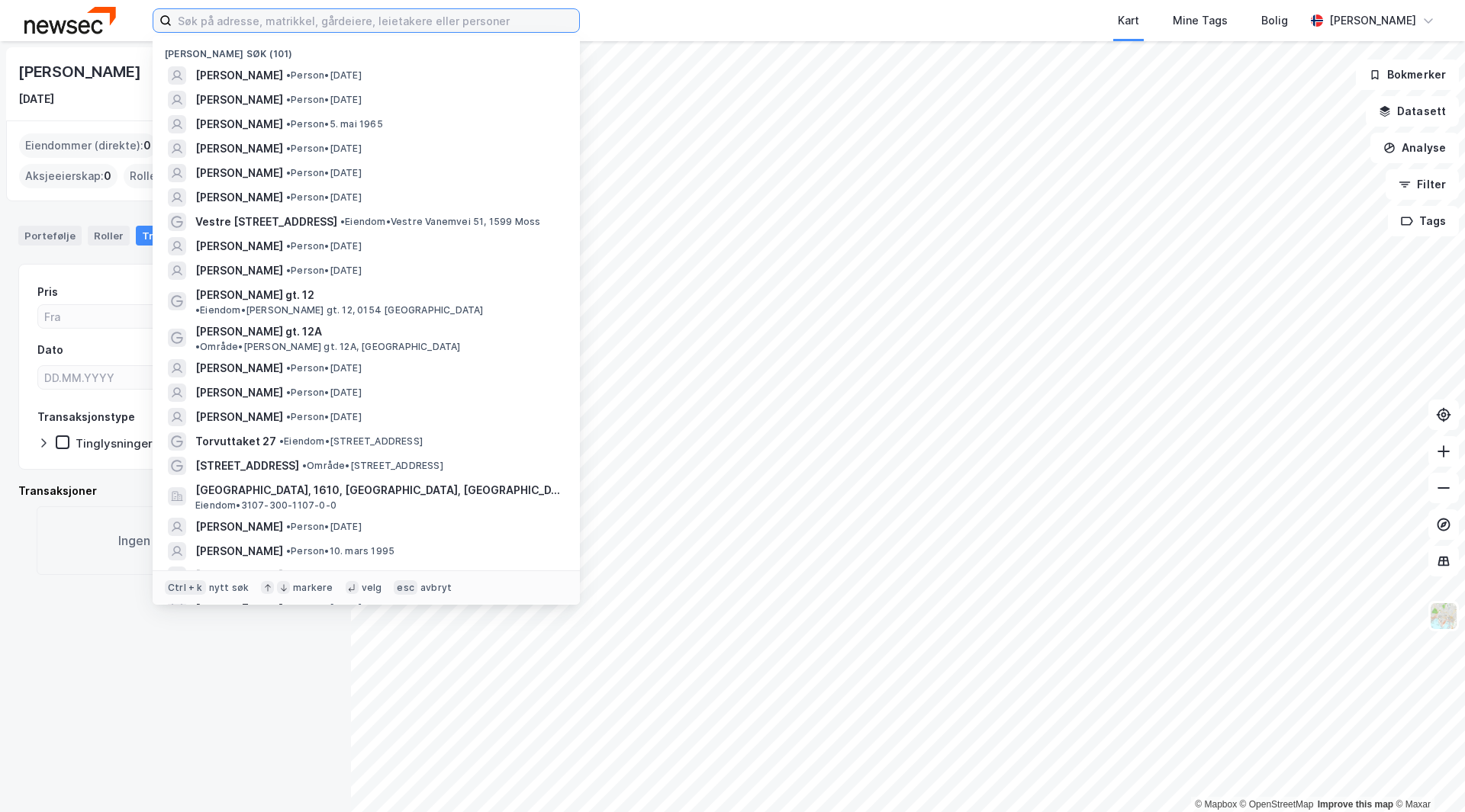
click at [211, 21] on input at bounding box center [375, 21] width 408 height 23
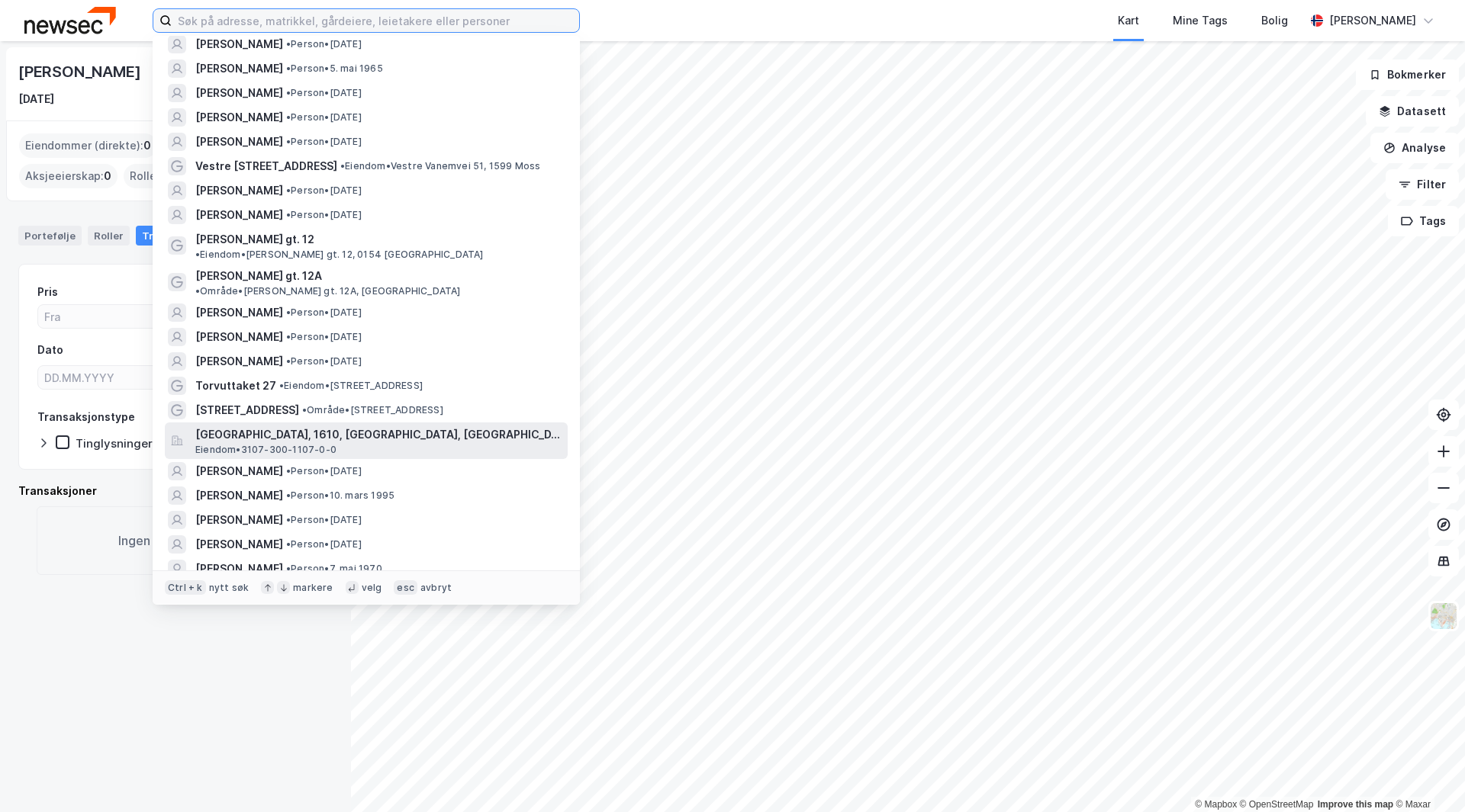
scroll to position [76, 0]
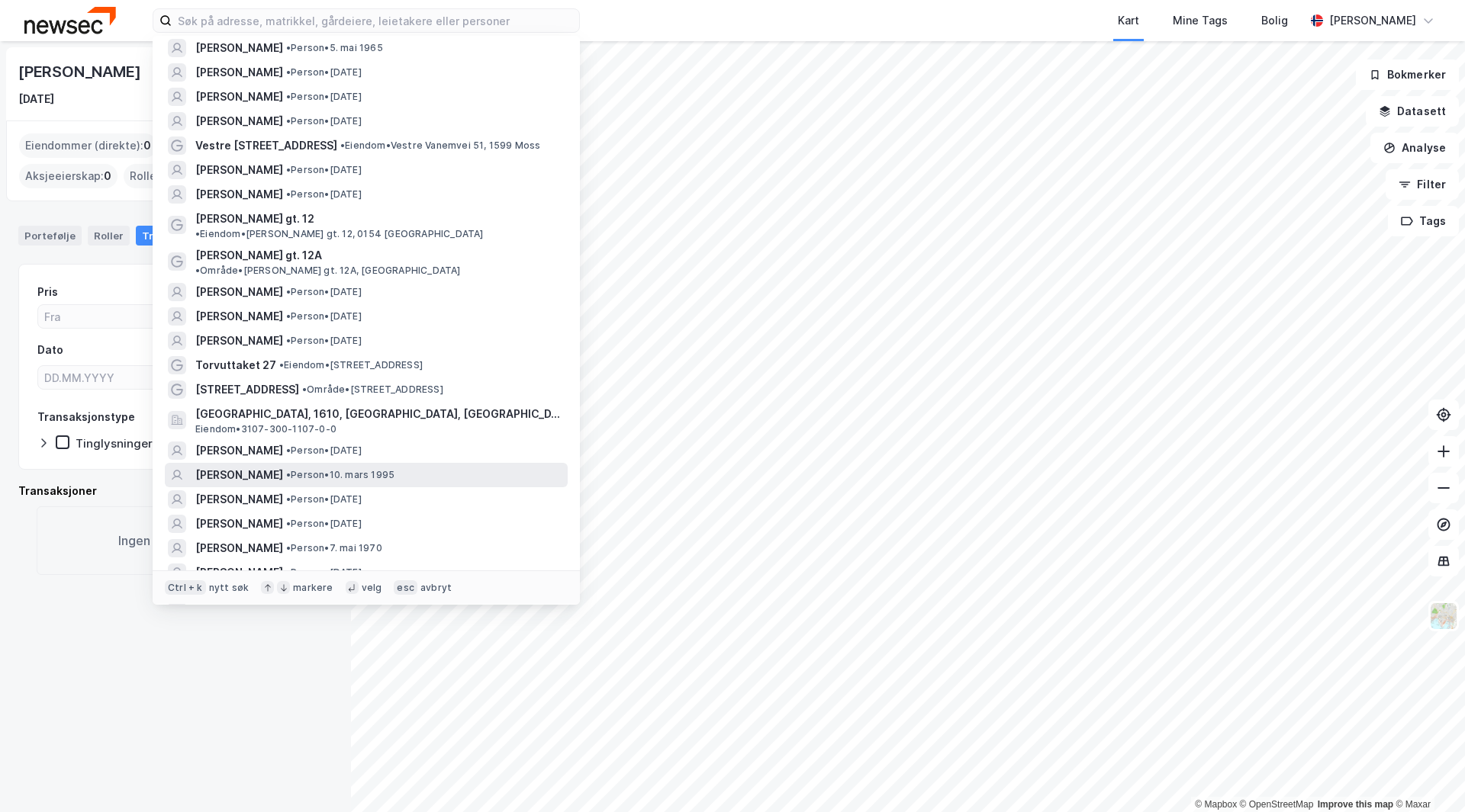
click at [283, 466] on span "[PERSON_NAME]" at bounding box center [239, 474] width 87 height 18
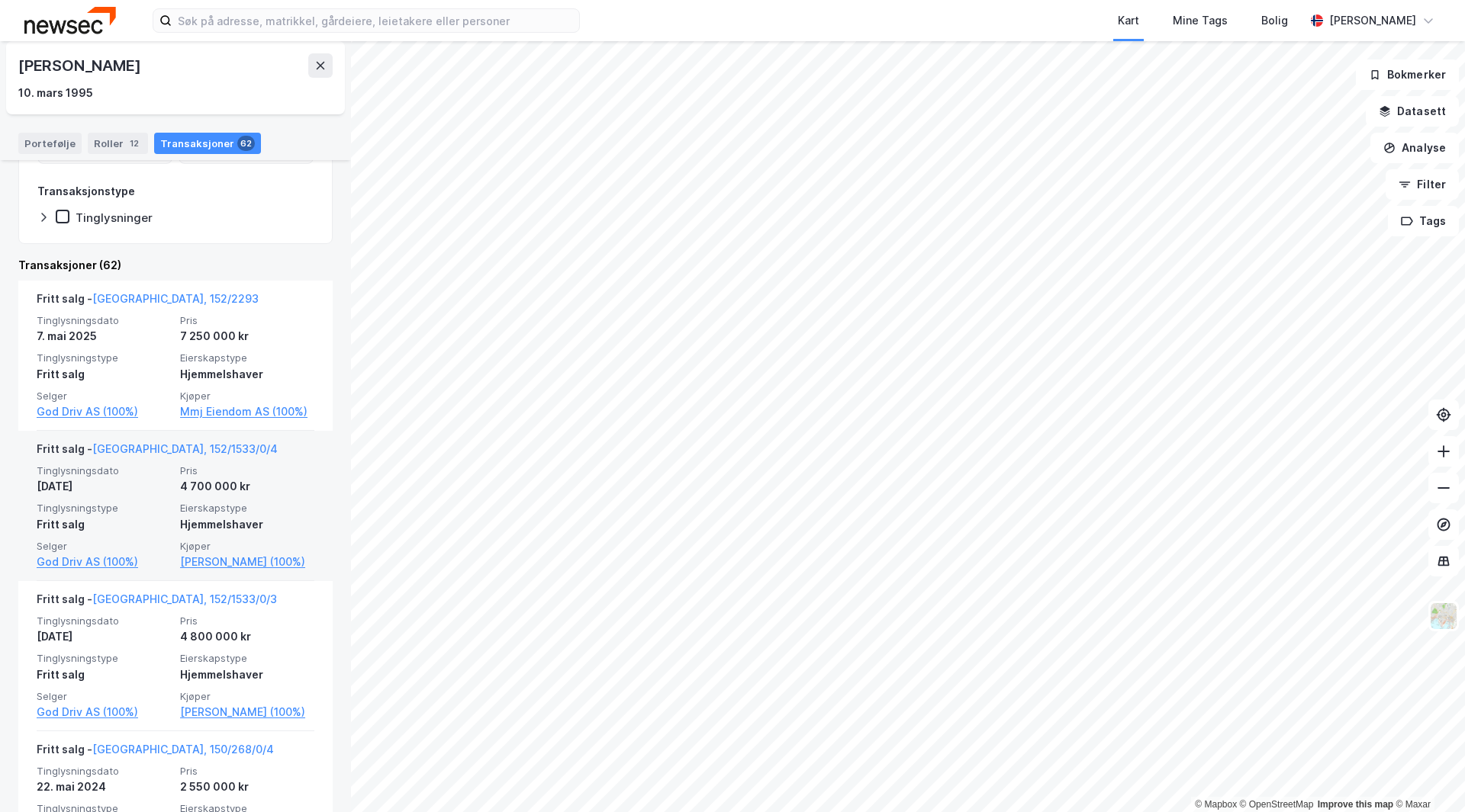
scroll to position [229, 0]
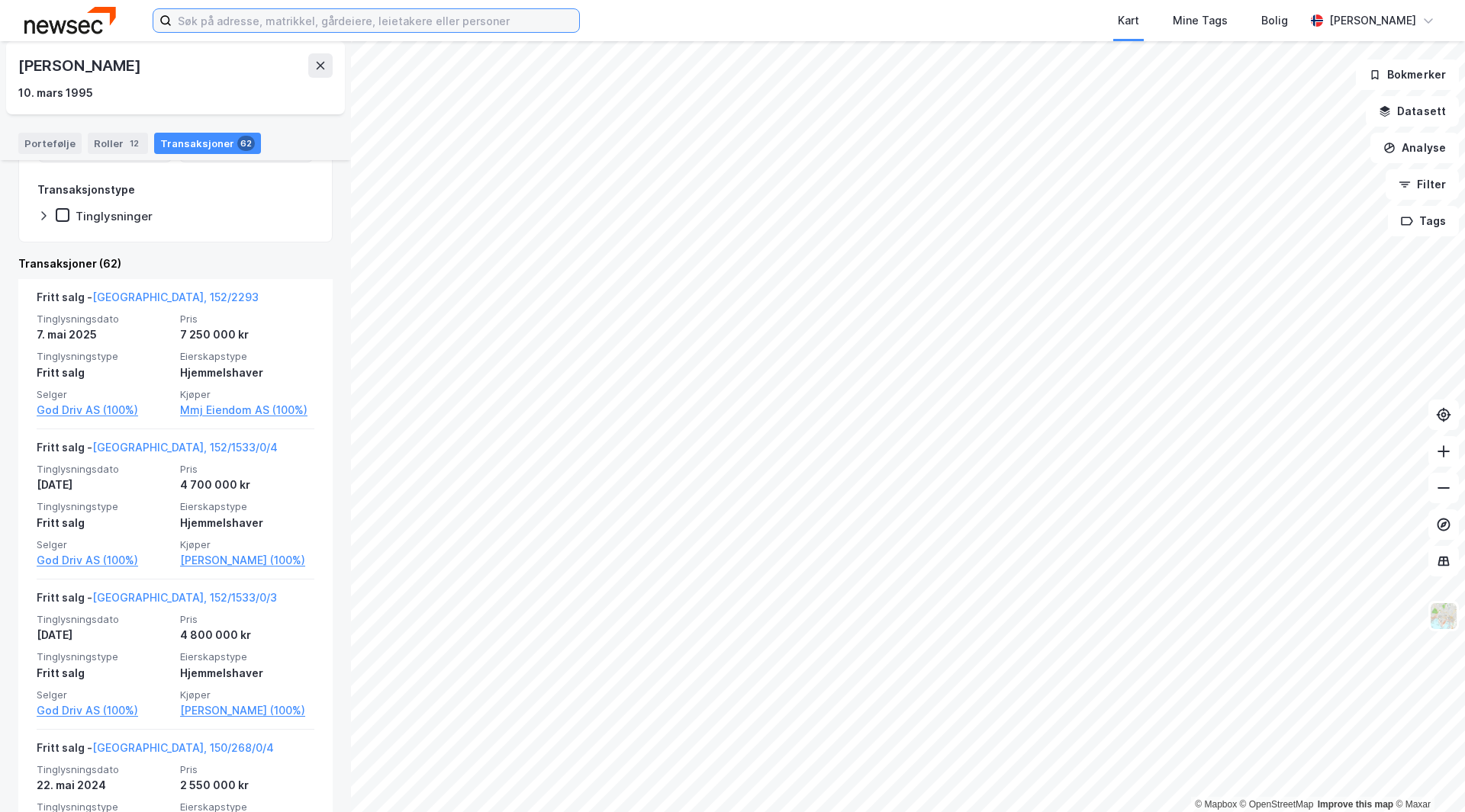
click at [236, 25] on input at bounding box center [375, 21] width 408 height 23
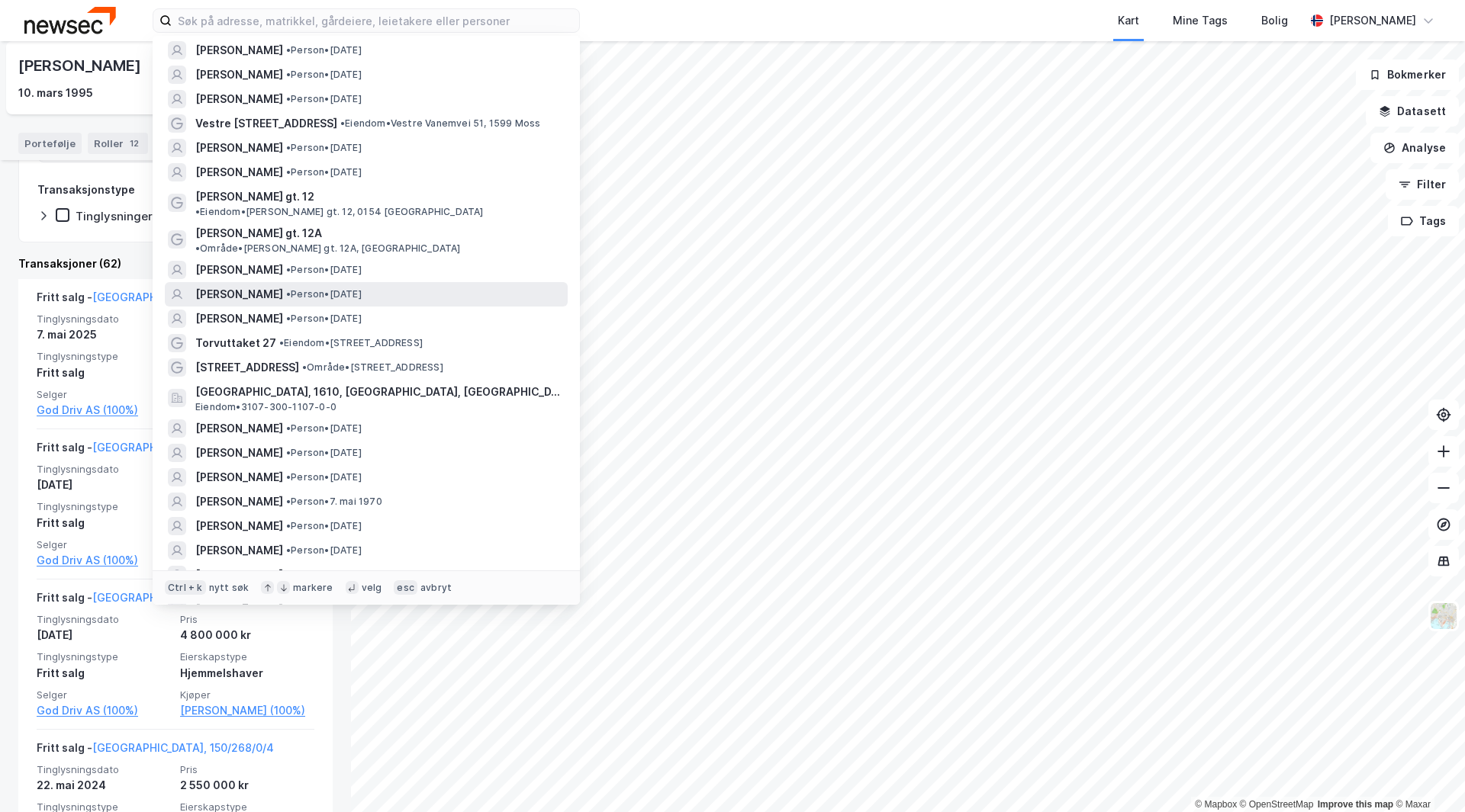
scroll to position [153, 0]
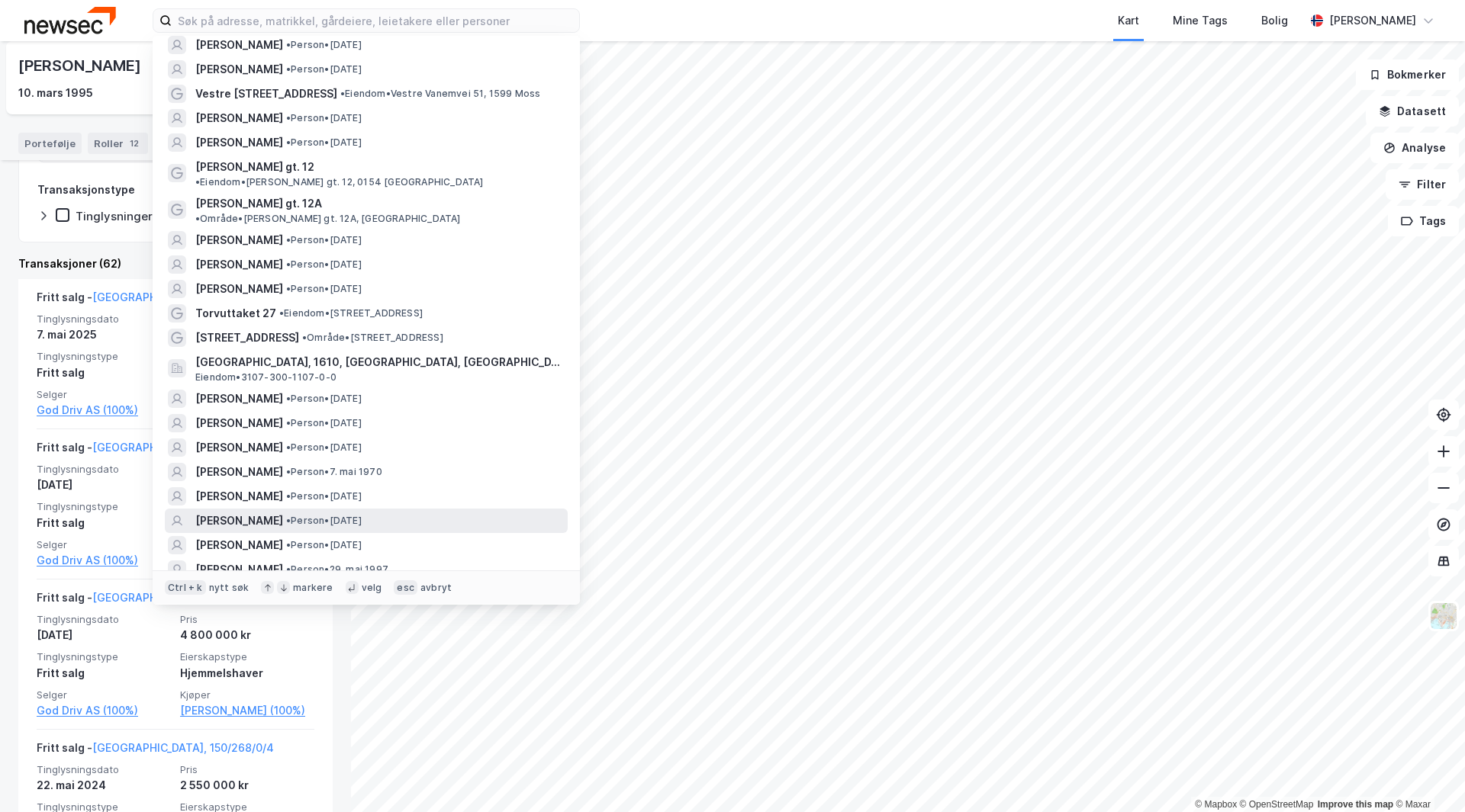
click at [230, 512] on span "[PERSON_NAME]" at bounding box center [239, 520] width 87 height 18
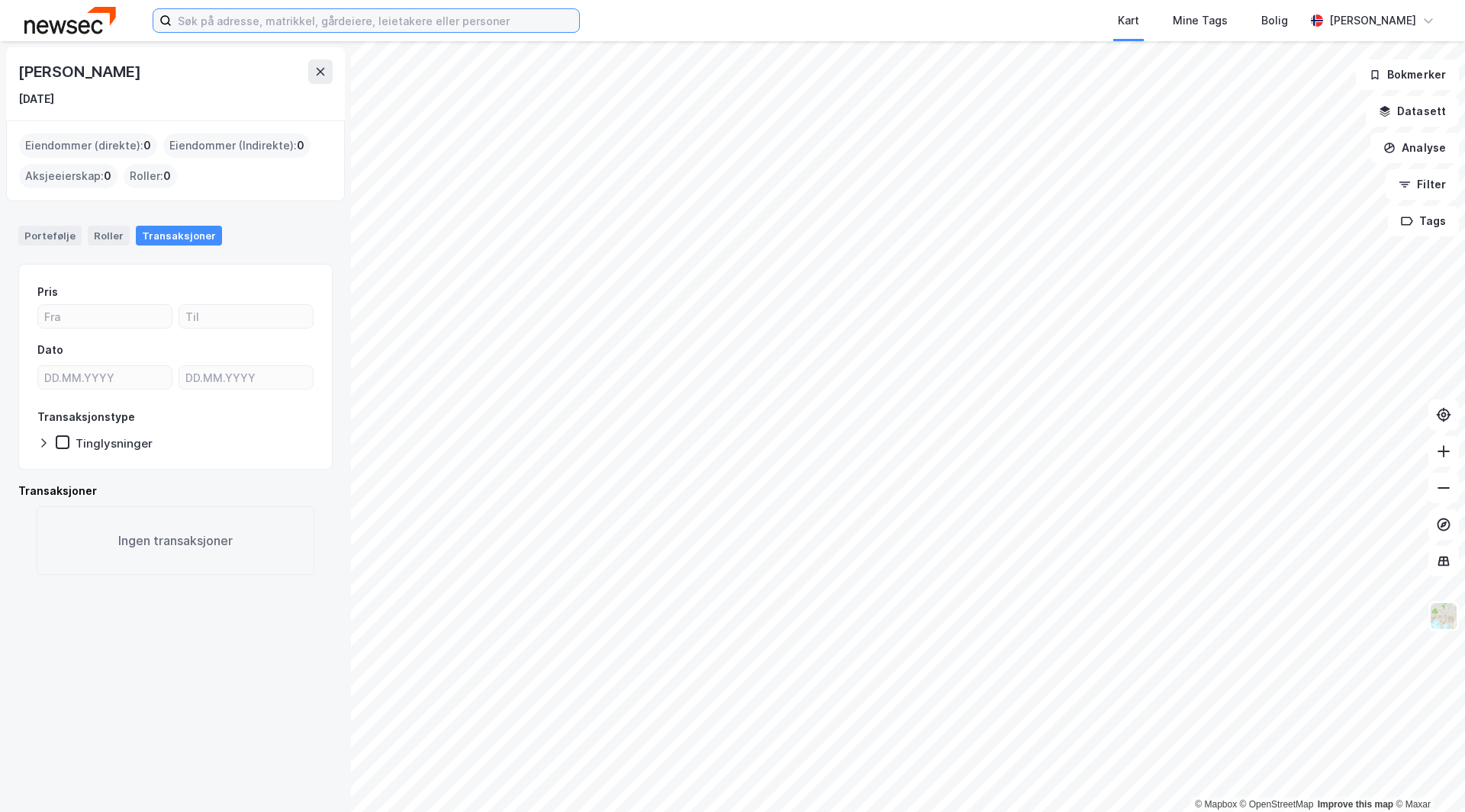
click at [205, 28] on input at bounding box center [375, 21] width 408 height 23
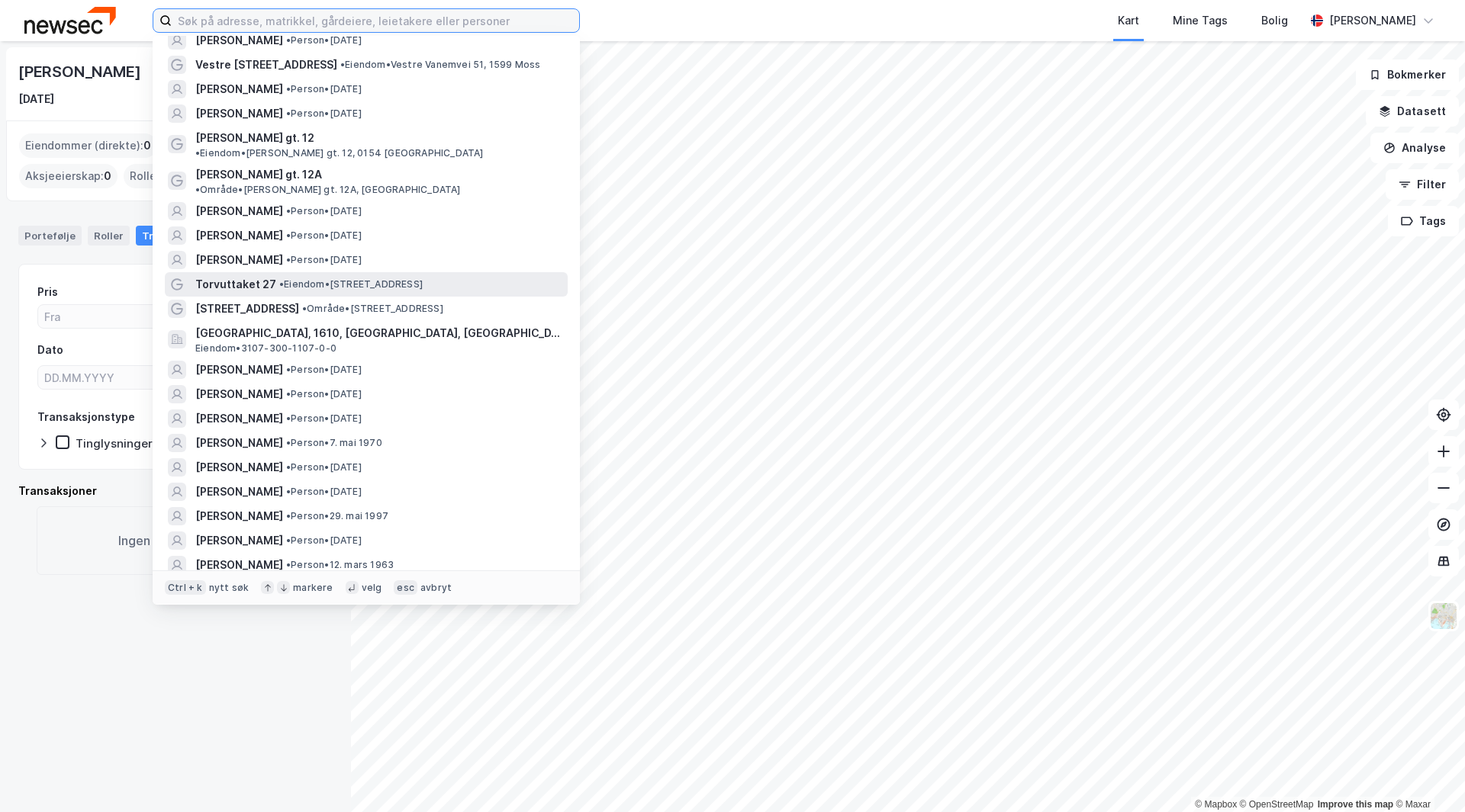
scroll to position [229, 0]
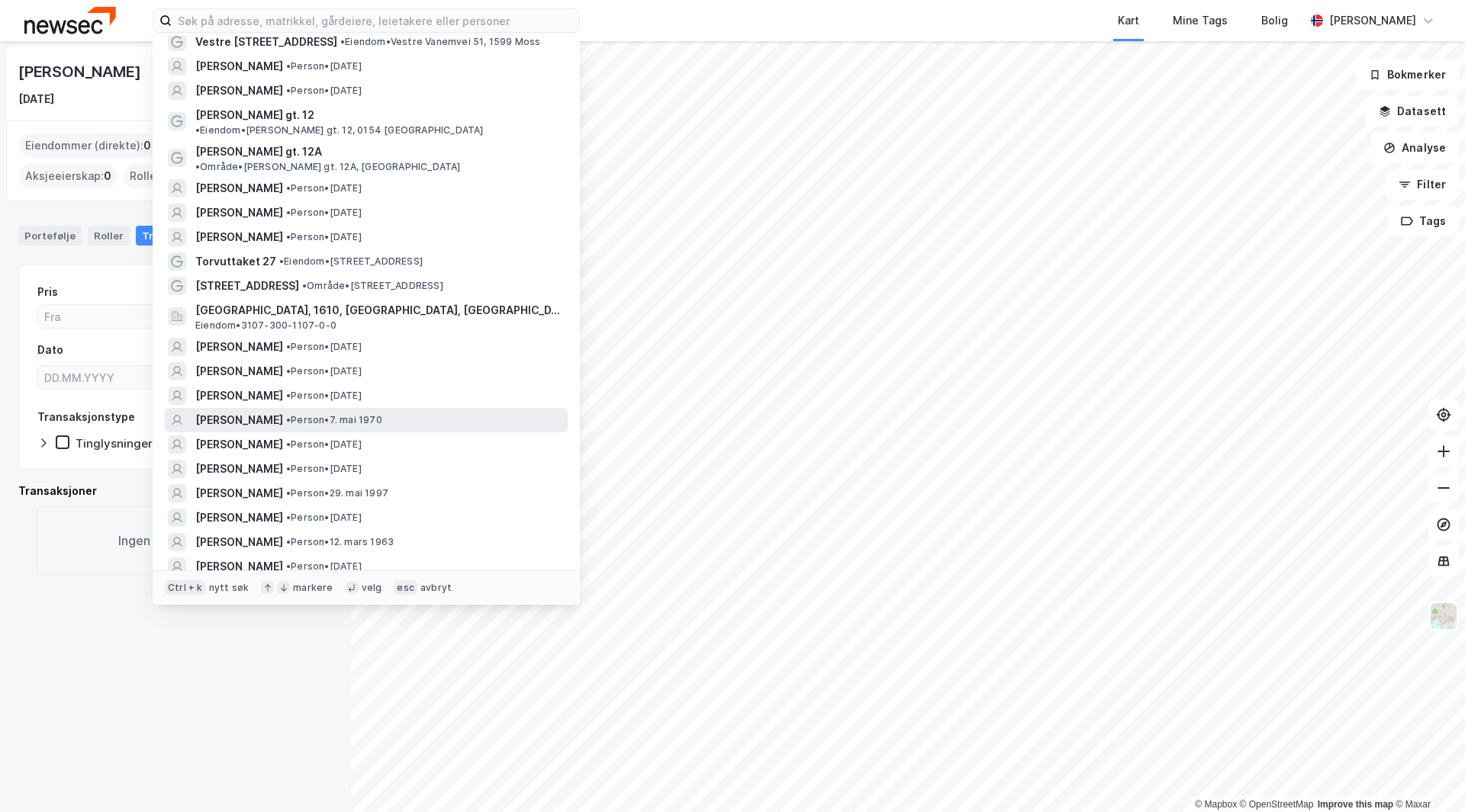
click at [256, 411] on span "[PERSON_NAME]" at bounding box center [239, 420] width 87 height 18
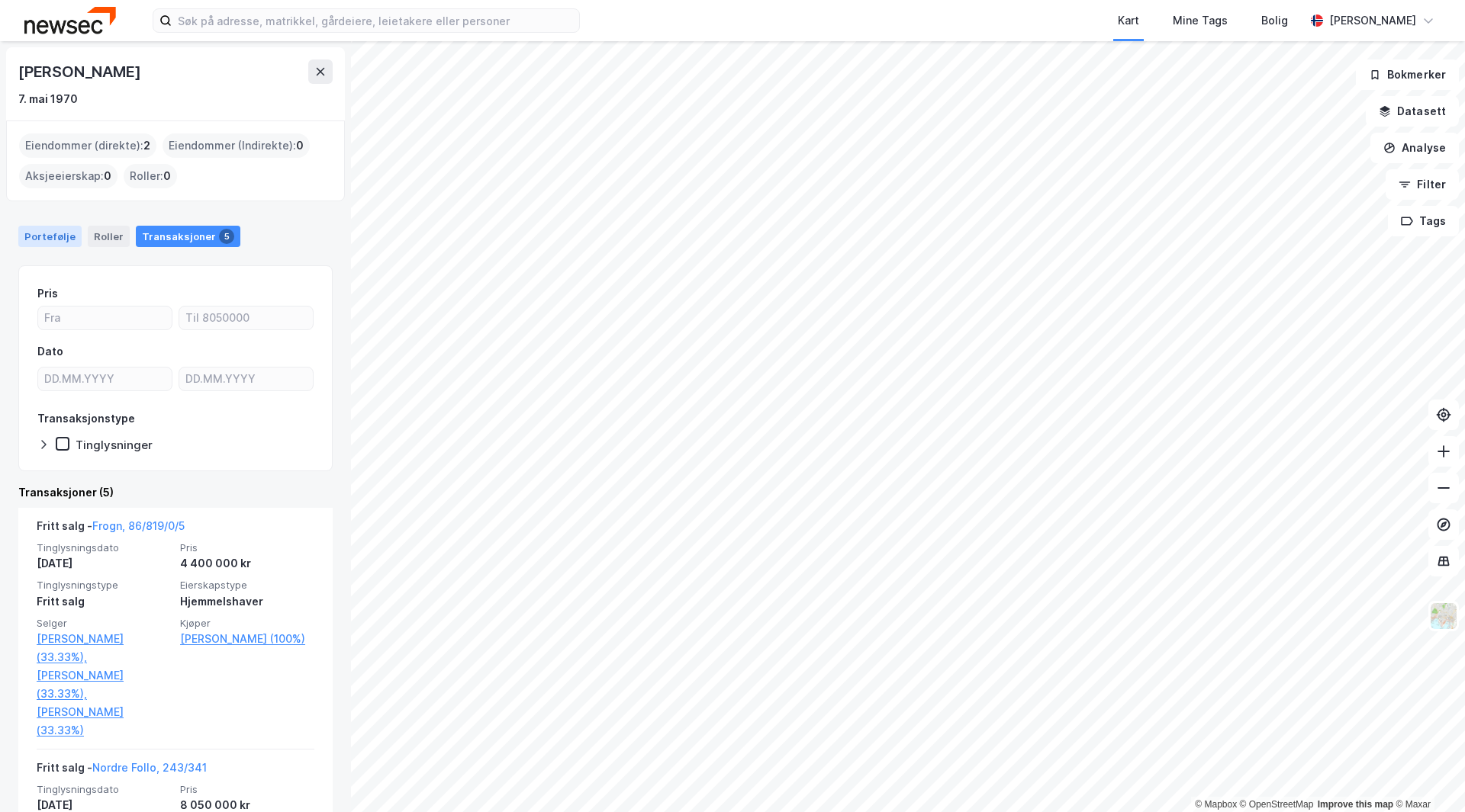
click at [49, 238] on div "Portefølje" at bounding box center [50, 236] width 64 height 21
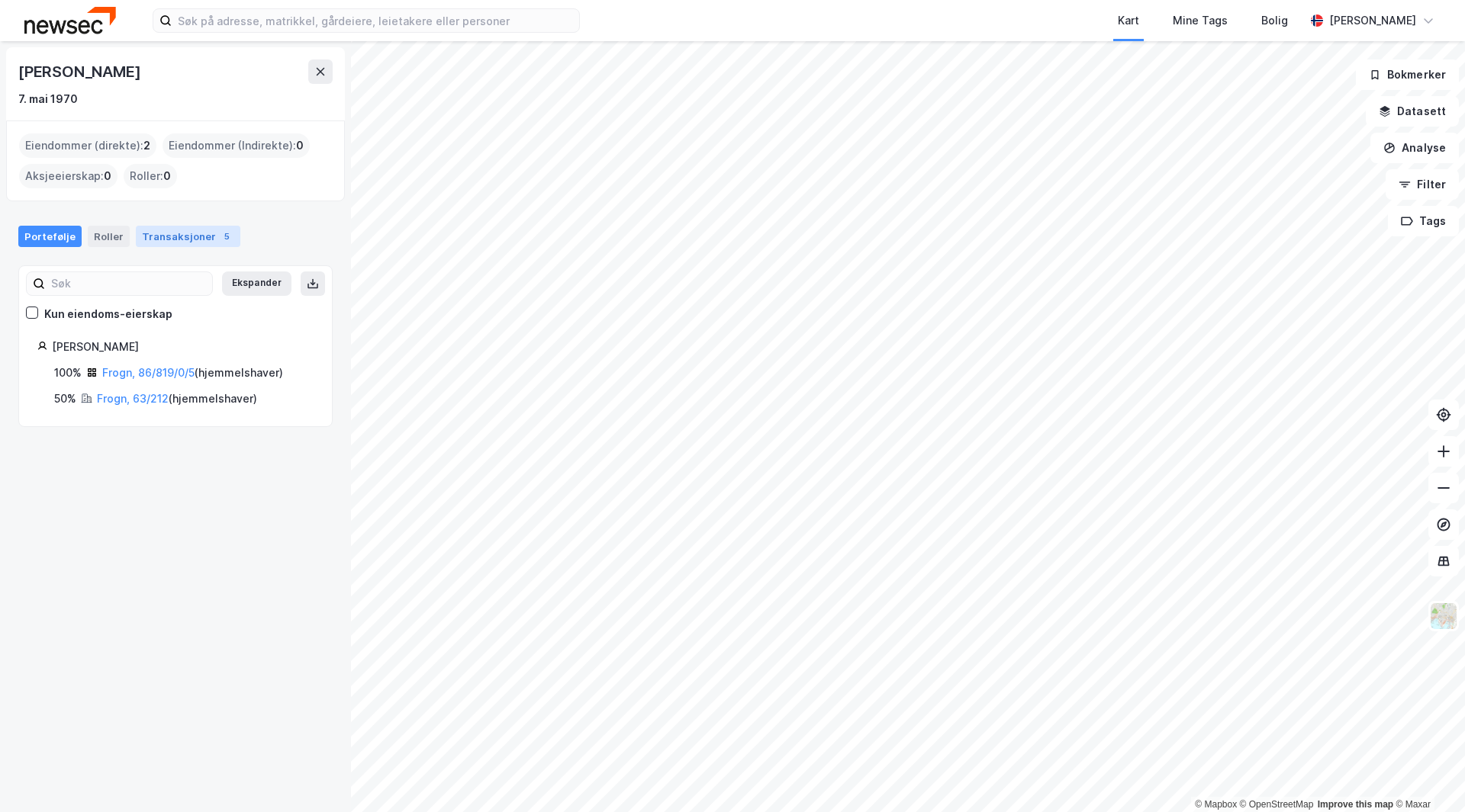
click at [189, 234] on div "Transaksjoner 5" at bounding box center [188, 236] width 104 height 21
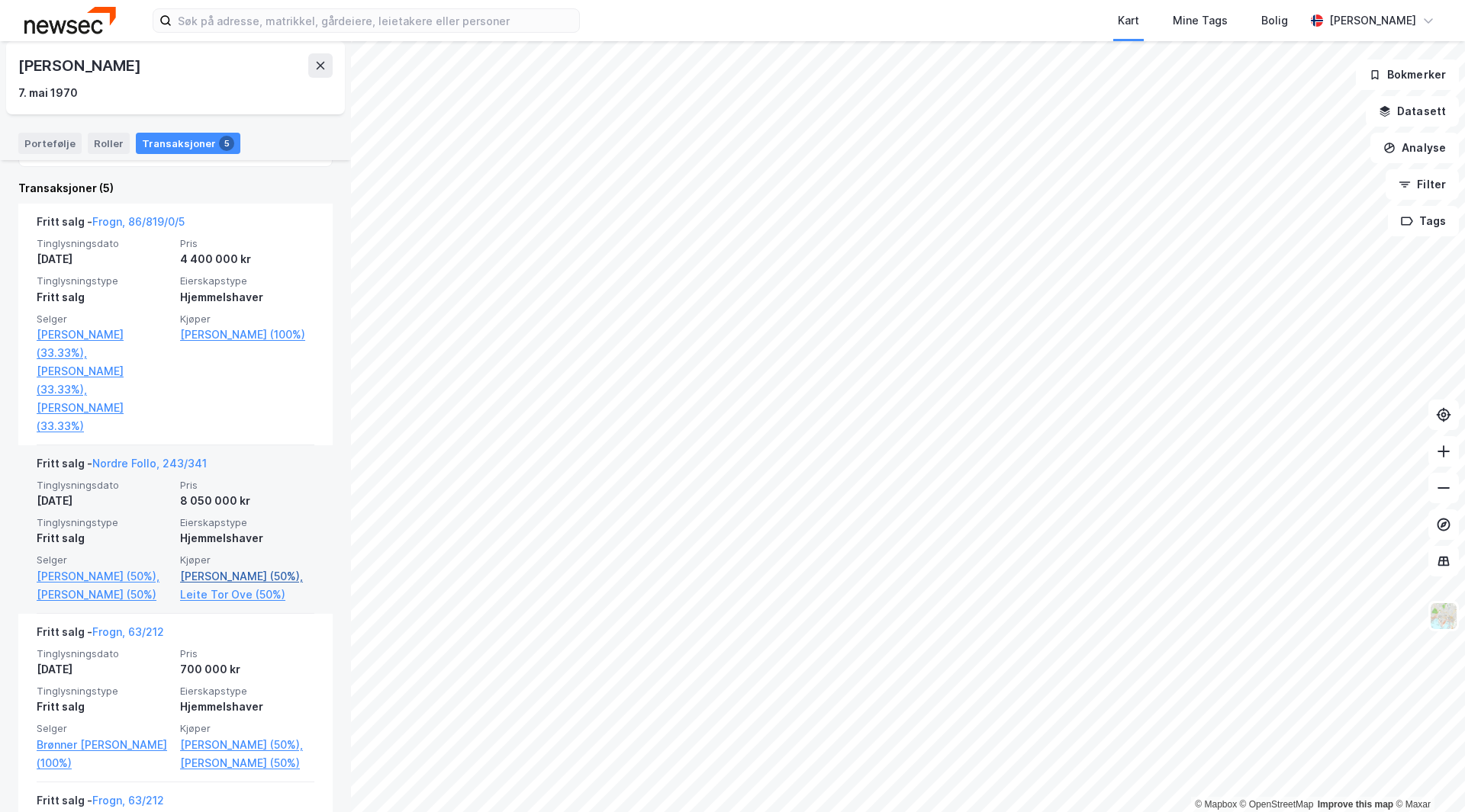
scroll to position [305, 0]
click at [138, 574] on link "[PERSON_NAME] (50%)," at bounding box center [103, 575] width 134 height 18
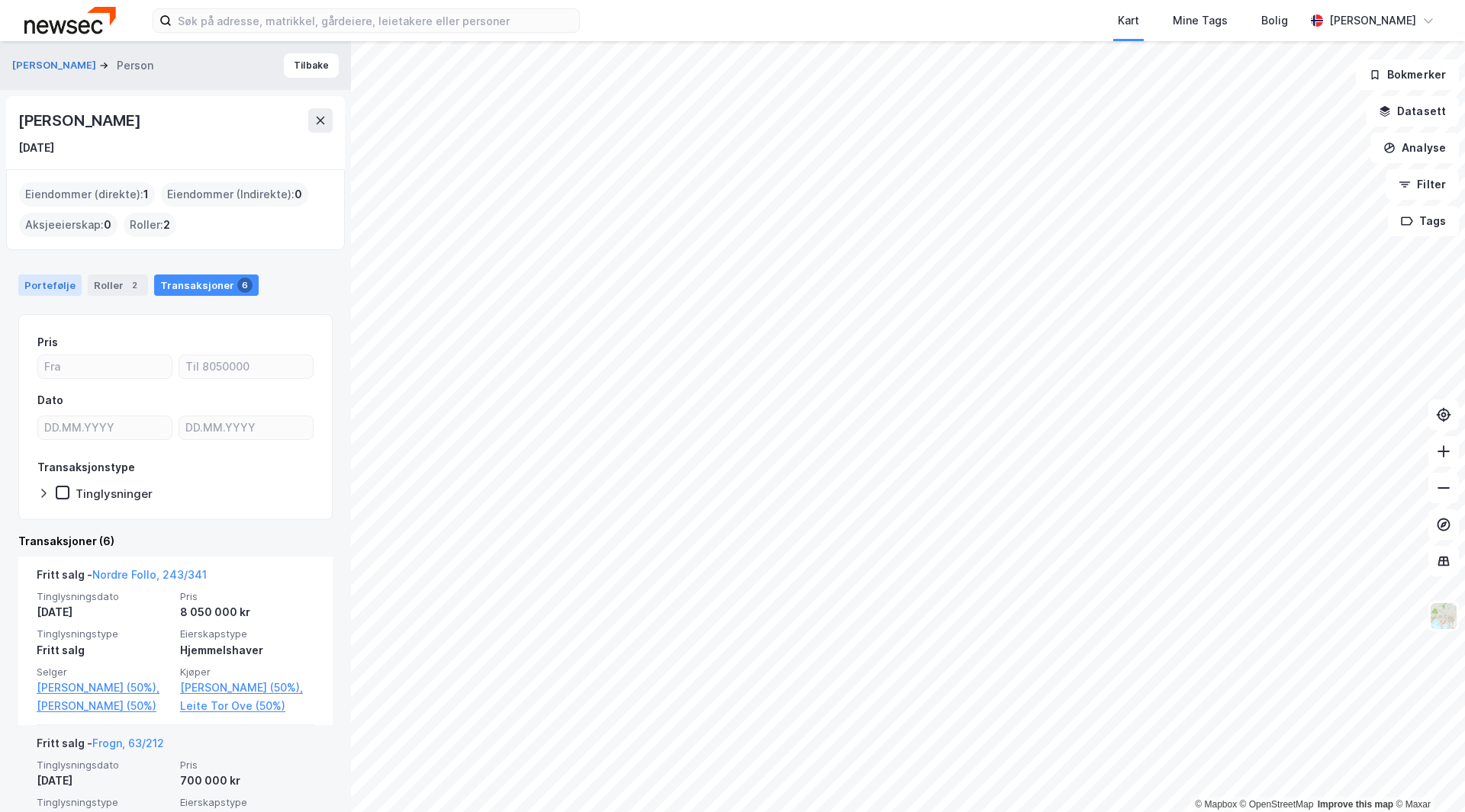
click at [56, 284] on div "Portefølje" at bounding box center [50, 285] width 64 height 21
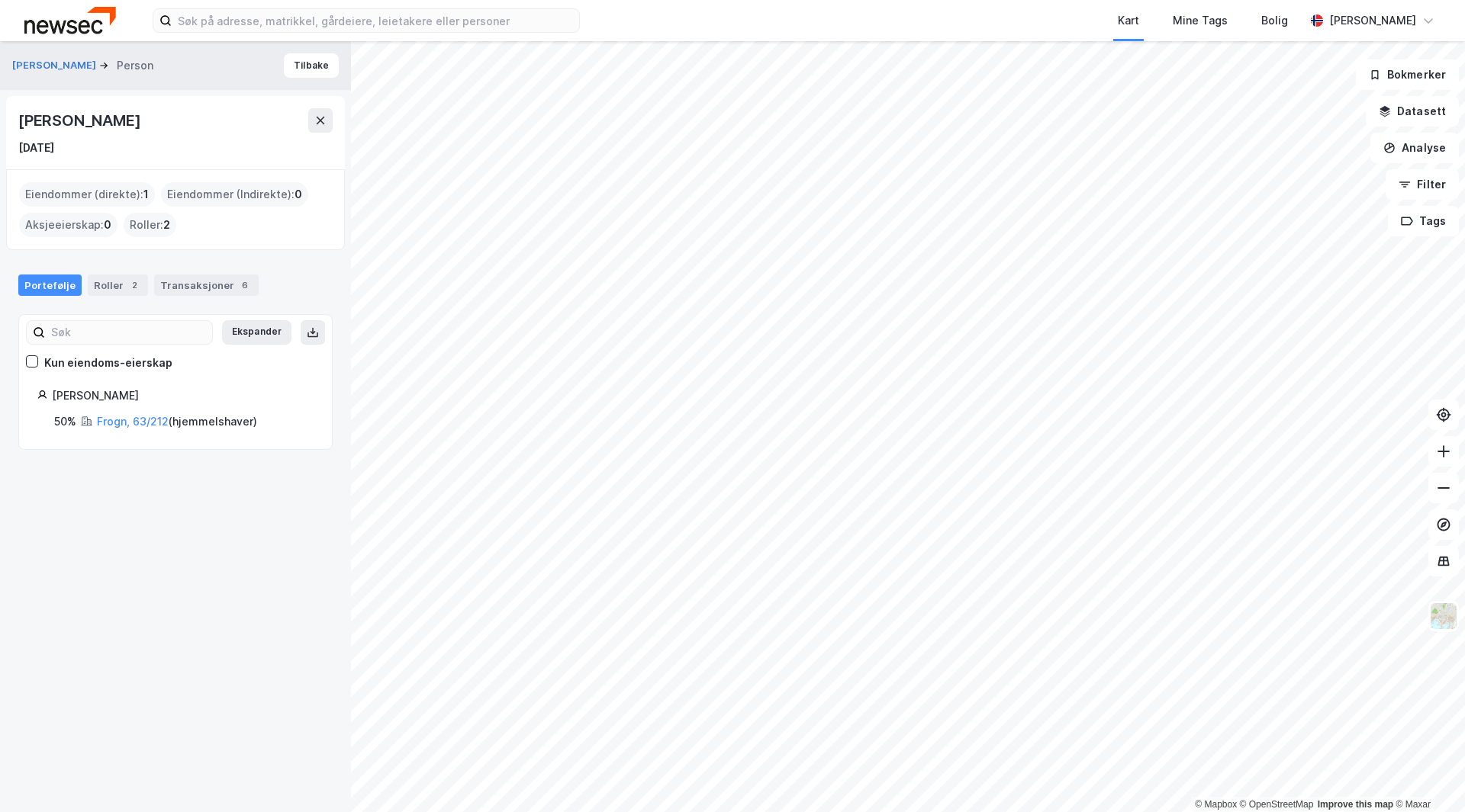
click at [187, 508] on div "[PERSON_NAME] [PERSON_NAME] [DATE] Eiendommer (direkte) : 1 Eiendommer (Indirek…" at bounding box center [175, 427] width 351 height 771
click at [208, 279] on div "Transaksjoner 6" at bounding box center [206, 285] width 104 height 21
